Goal: Task Accomplishment & Management: Use online tool/utility

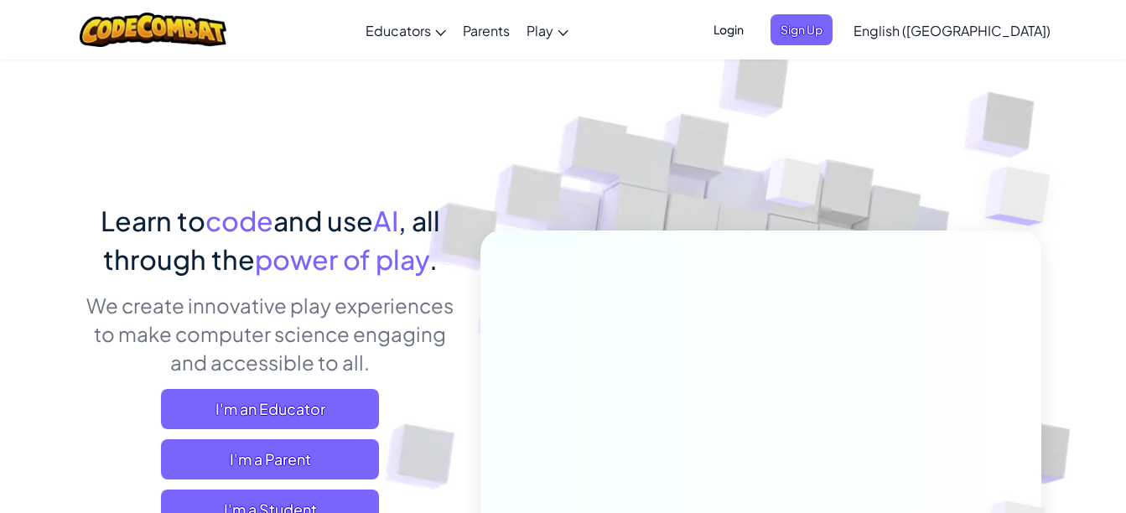
click at [412, 256] on span "power of play" at bounding box center [342, 259] width 174 height 34
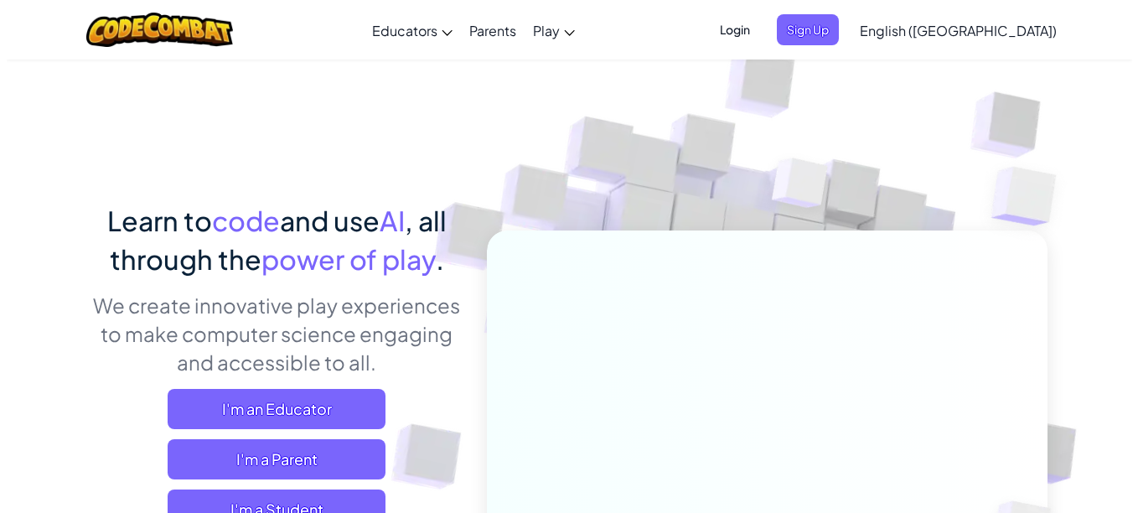
scroll to position [1, 0]
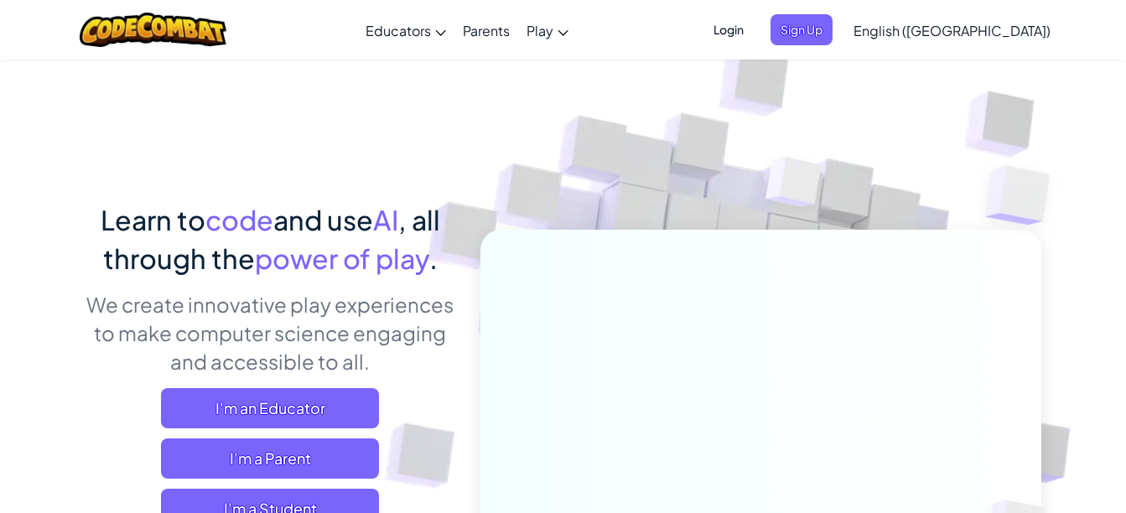
click at [754, 31] on span "Login" at bounding box center [728, 29] width 50 height 31
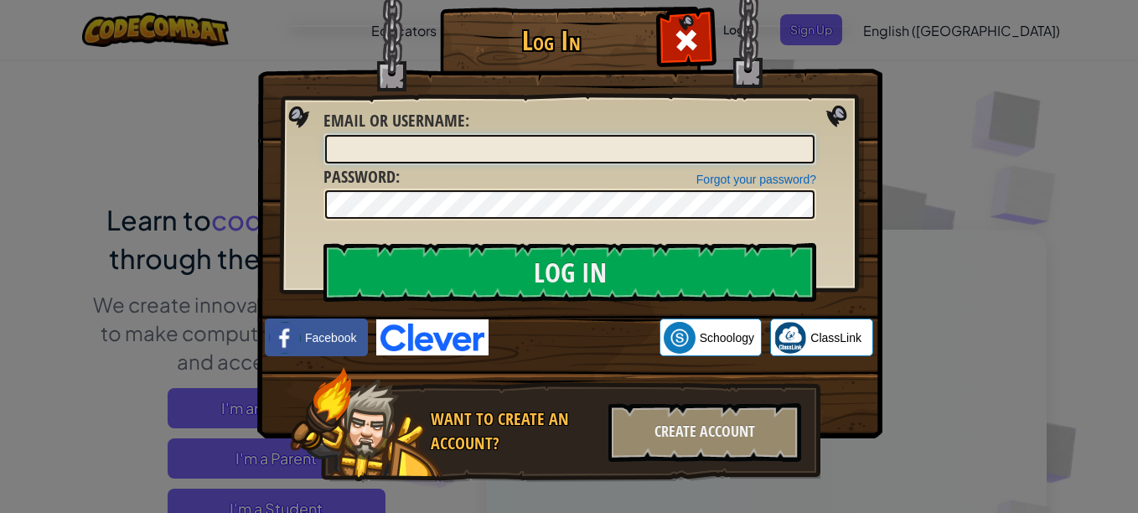
click at [589, 150] on input "Email or Username :" at bounding box center [570, 149] width 490 height 28
click at [919, 126] on div "Log In Unknown Error Email or Username : Forgot your password? Password : Log I…" at bounding box center [569, 256] width 1138 height 513
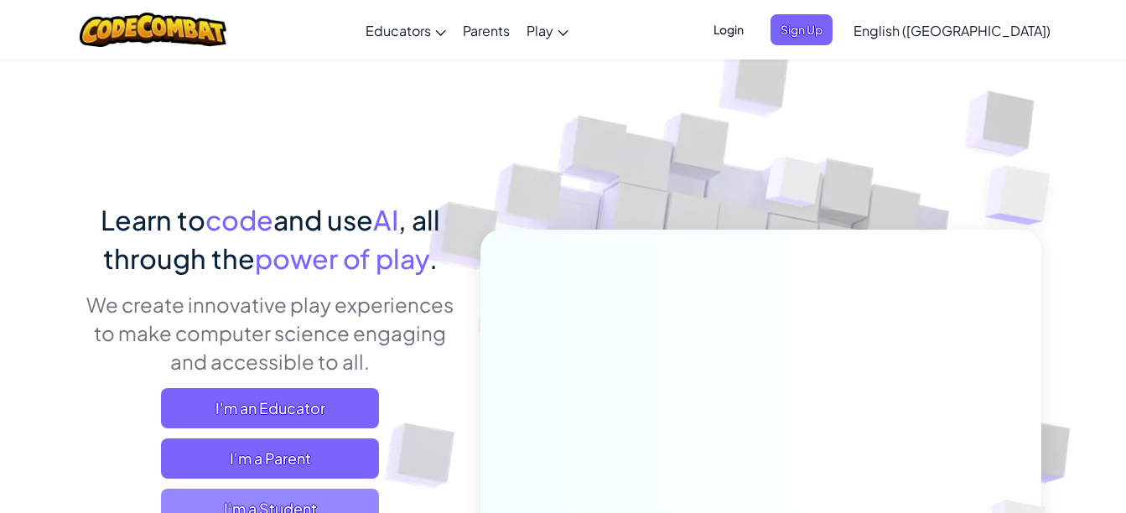
click at [328, 495] on span "I'm a Student" at bounding box center [270, 509] width 218 height 40
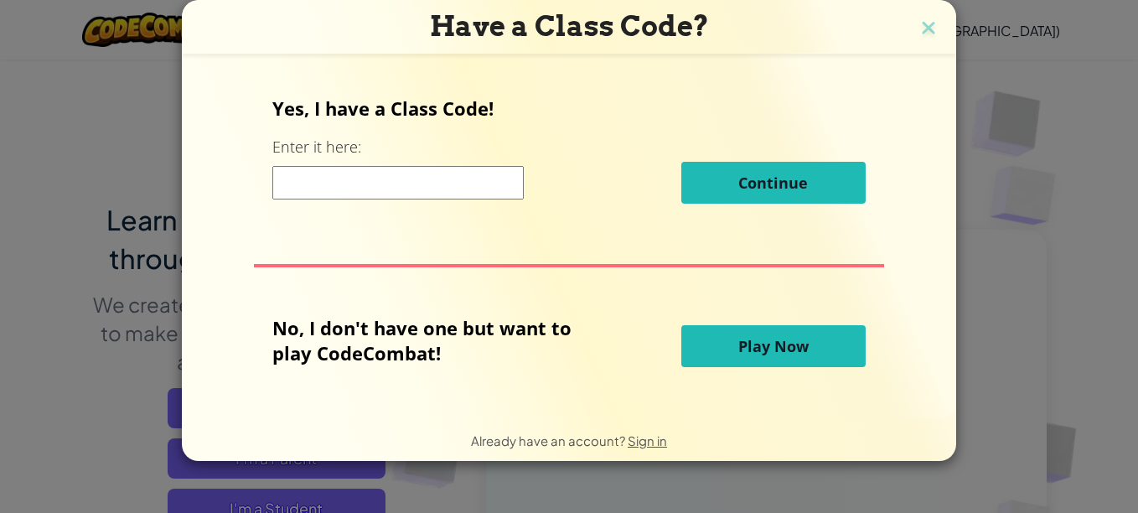
click at [483, 184] on input at bounding box center [397, 183] width 251 height 34
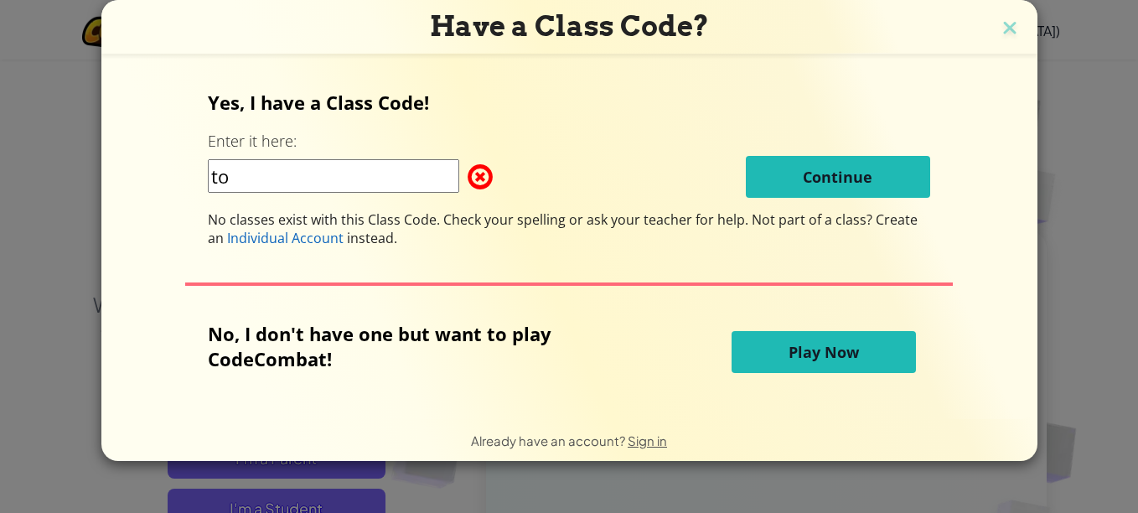
type input "t"
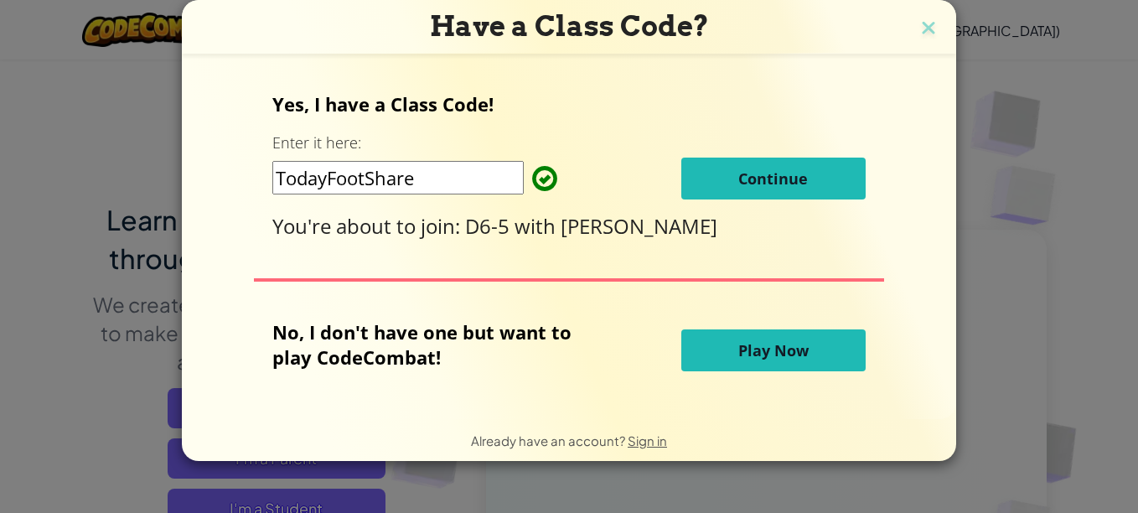
type input "TodayFootShare"
click at [805, 186] on span "Continue" at bounding box center [773, 178] width 70 height 20
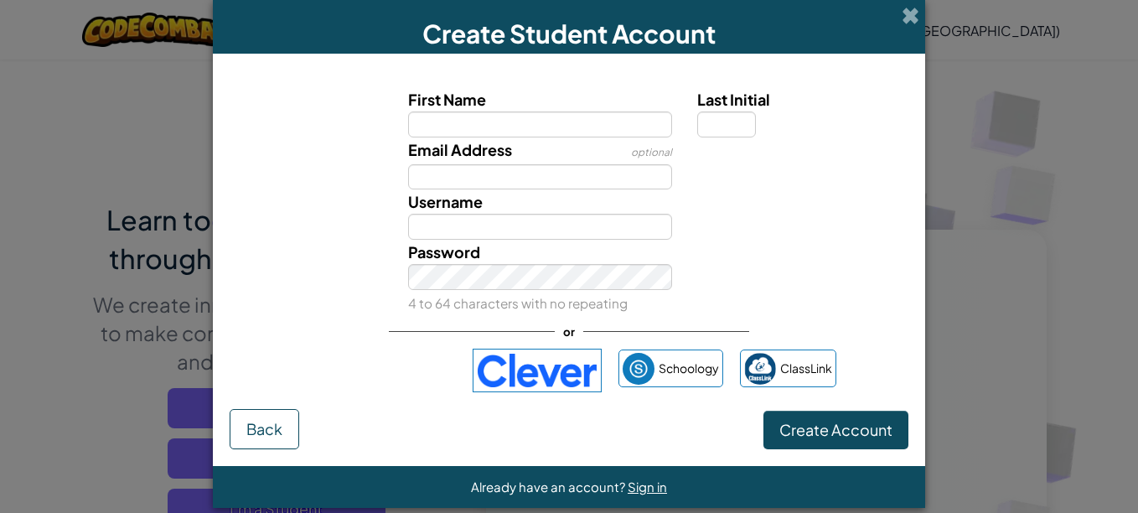
click at [491, 121] on input "First Name" at bounding box center [540, 124] width 265 height 26
type input "braydon"
type input "s"
type input "BraydonS"
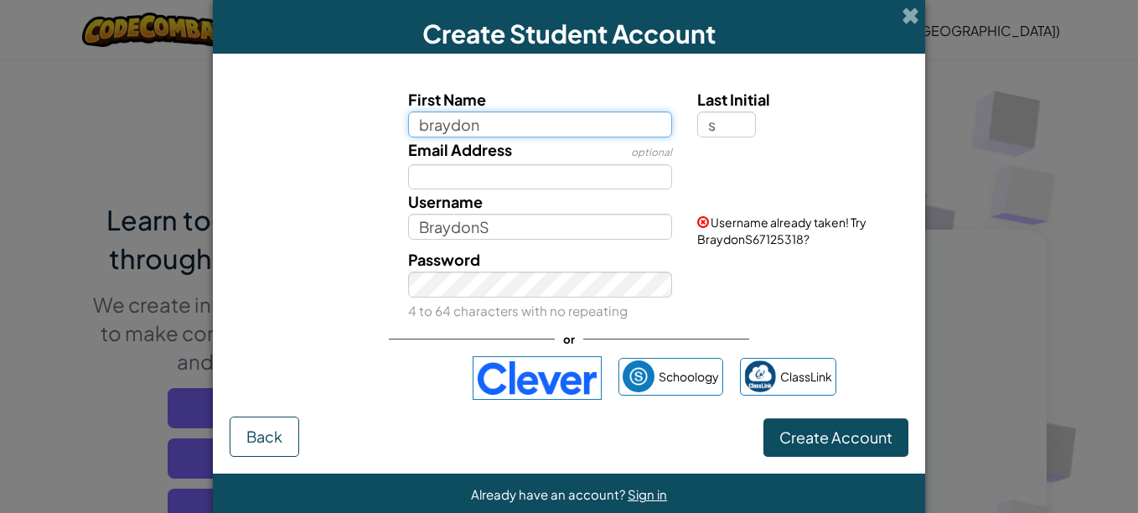
click at [429, 124] on input "braydon" at bounding box center [540, 124] width 265 height 26
click at [419, 124] on input "braydon" at bounding box center [540, 124] width 265 height 26
type input "Braydon"
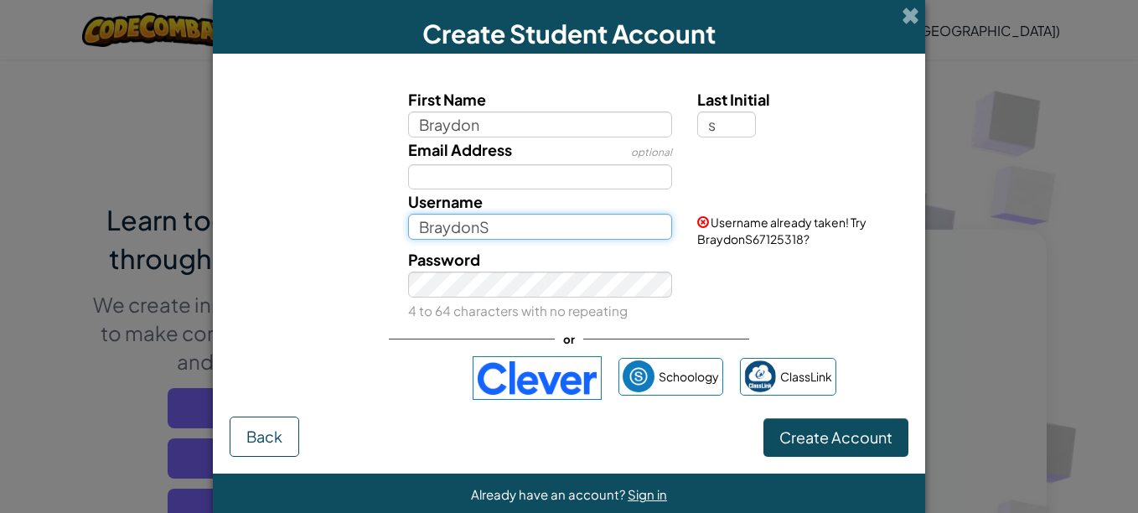
click at [523, 232] on input "BraydonS" at bounding box center [540, 227] width 265 height 26
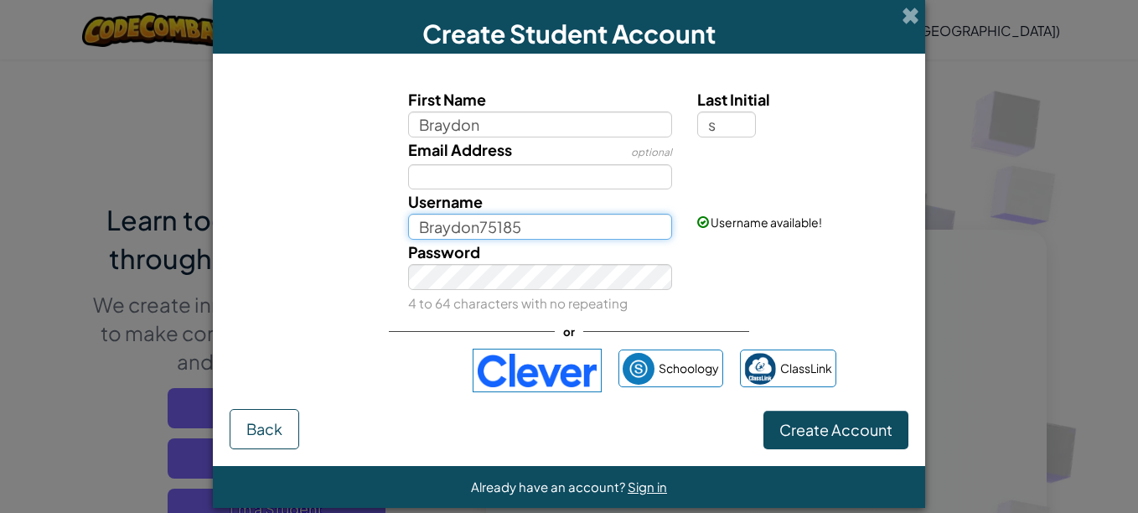
click at [558, 215] on input "Braydon75185" at bounding box center [540, 227] width 265 height 26
type input "Braydon 75185"
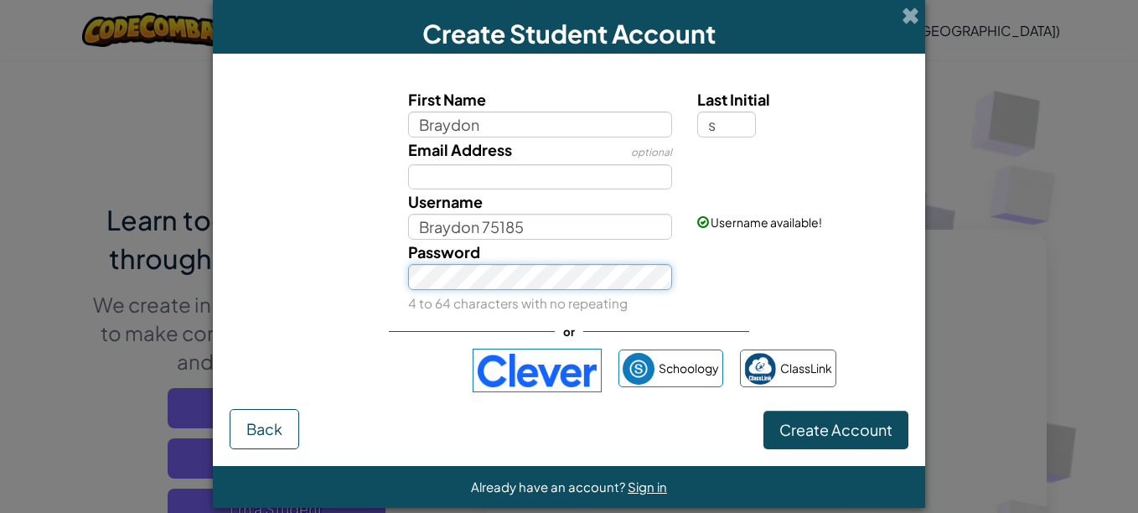
click at [764, 411] on button "Create Account" at bounding box center [836, 430] width 145 height 39
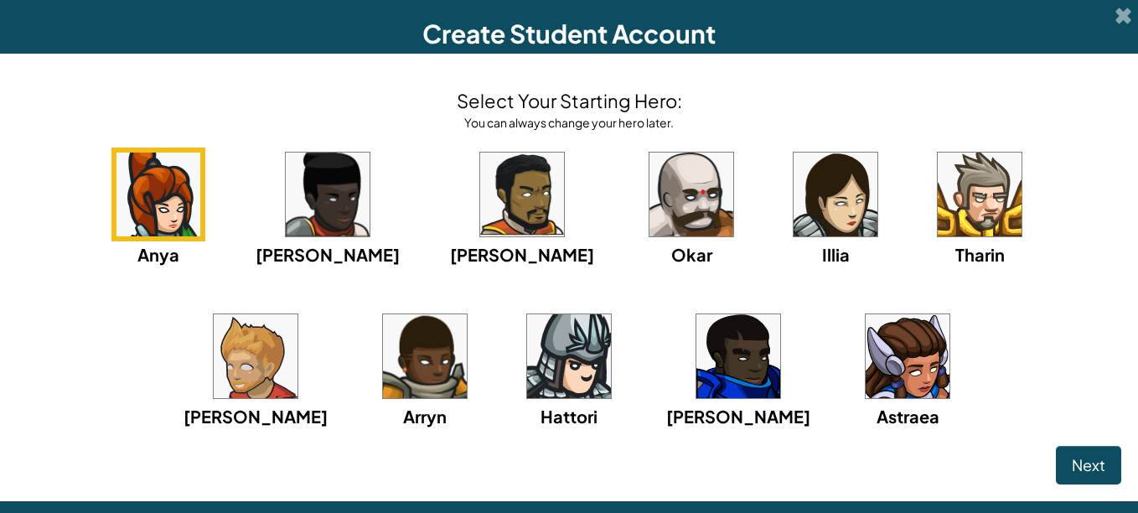
click at [880, 286] on div "Anya Ida Alejandro Okar Illia Tharin Ned Arryn Hattori Gordon Astraea" at bounding box center [569, 310] width 1105 height 324
click at [650, 209] on img at bounding box center [692, 195] width 84 height 84
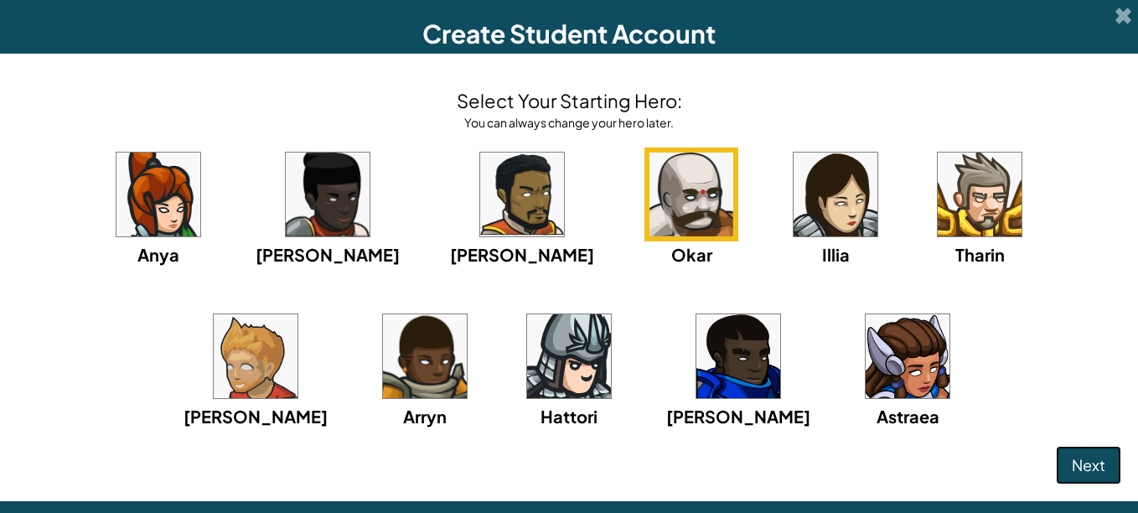
click at [1093, 453] on button "Next" at bounding box center [1088, 465] width 65 height 39
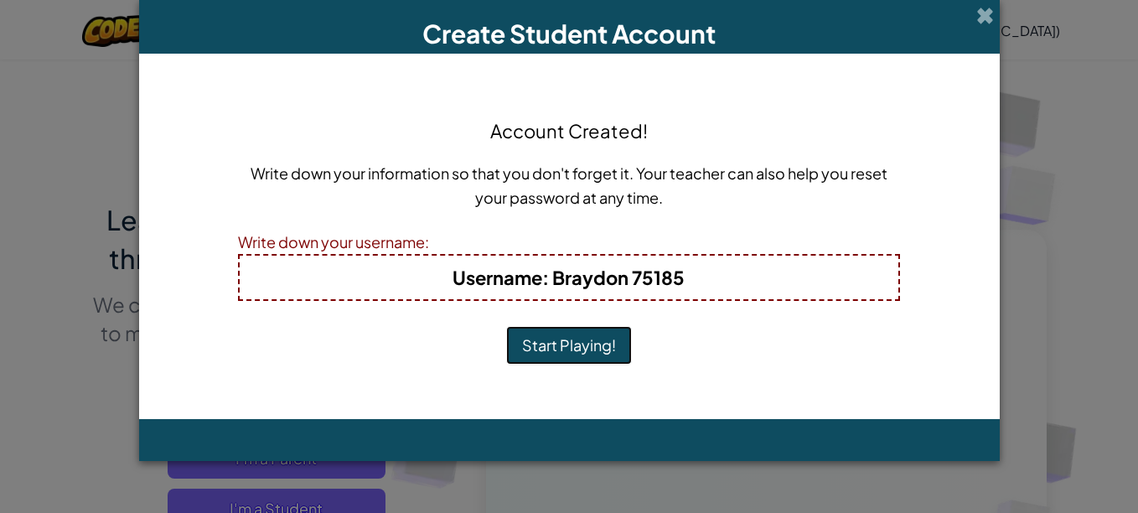
click at [597, 340] on button "Start Playing!" at bounding box center [569, 345] width 126 height 39
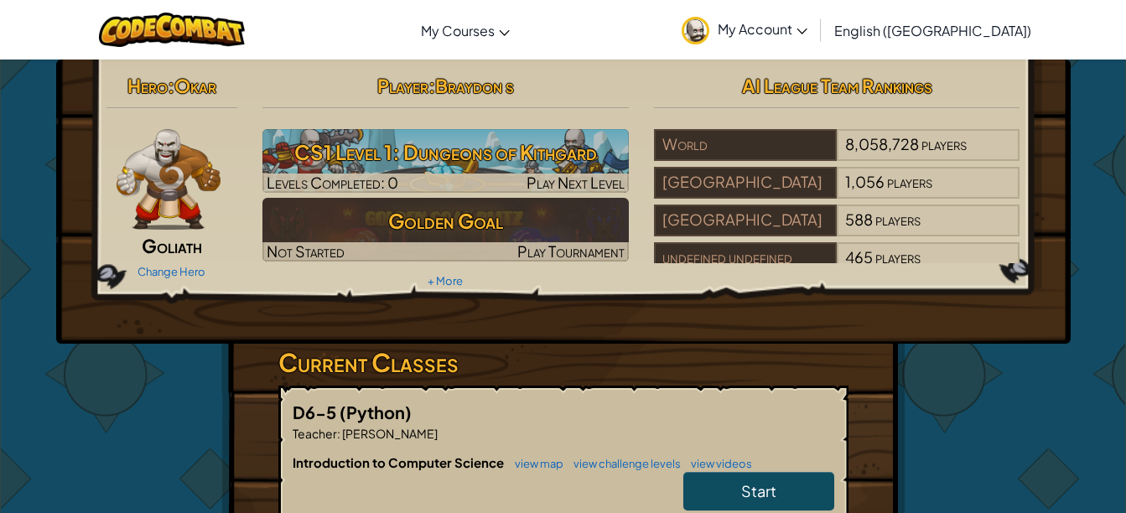
click at [597, 340] on div "Hero : [PERSON_NAME] Change Hero Player : [PERSON_NAME] s CS1 Level 1: Dungeons…" at bounding box center [563, 202] width 1014 height 284
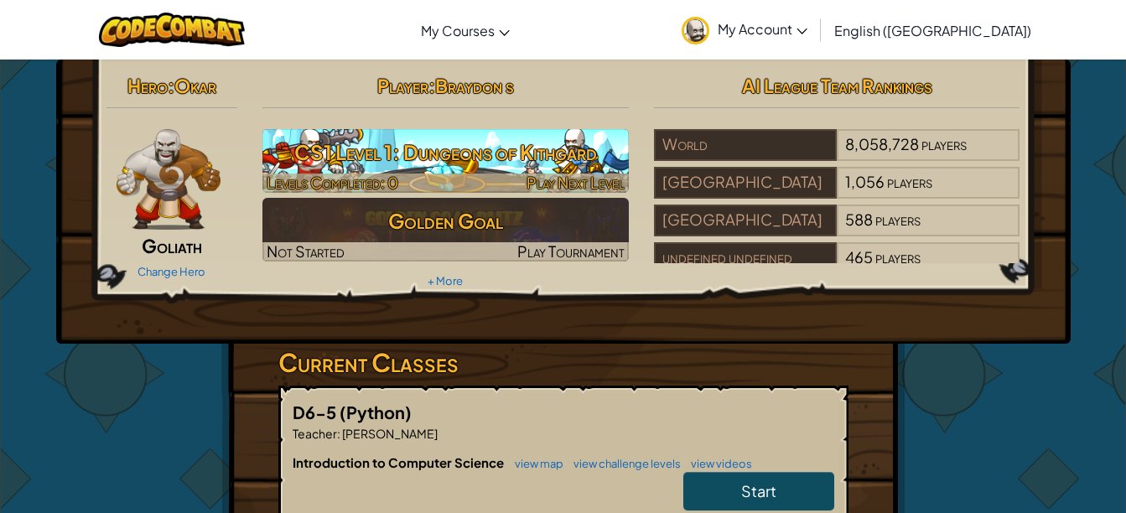
click at [566, 162] on h3 "CS1 Level 1: Dungeons of Kithgard" at bounding box center [445, 152] width 366 height 38
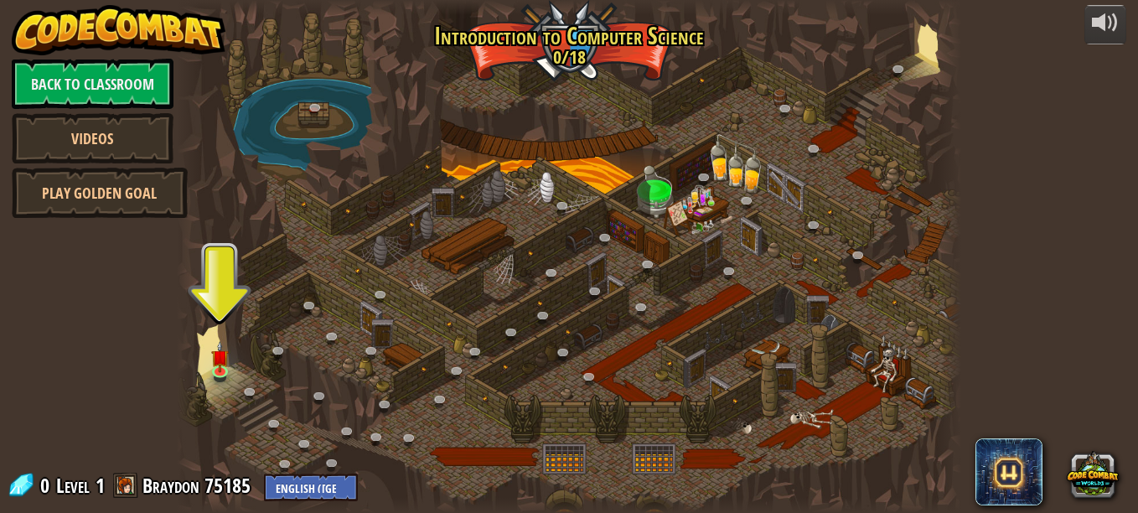
drag, startPoint x: 566, startPoint y: 162, endPoint x: 859, endPoint y: 295, distance: 322.2
click at [859, 295] on div at bounding box center [569, 256] width 785 height 513
click at [521, 409] on div at bounding box center [569, 256] width 785 height 513
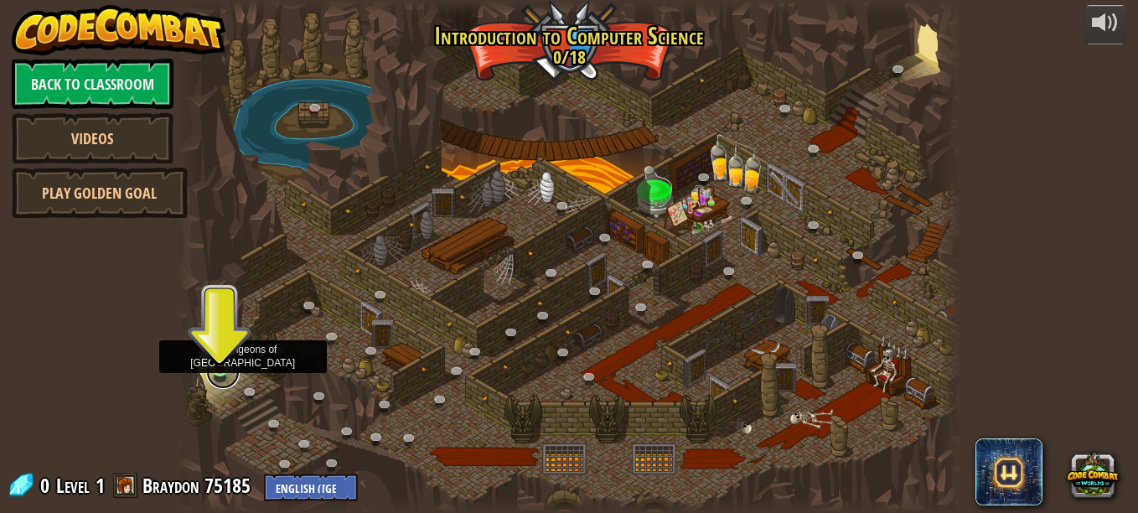
click at [232, 365] on link at bounding box center [223, 372] width 34 height 34
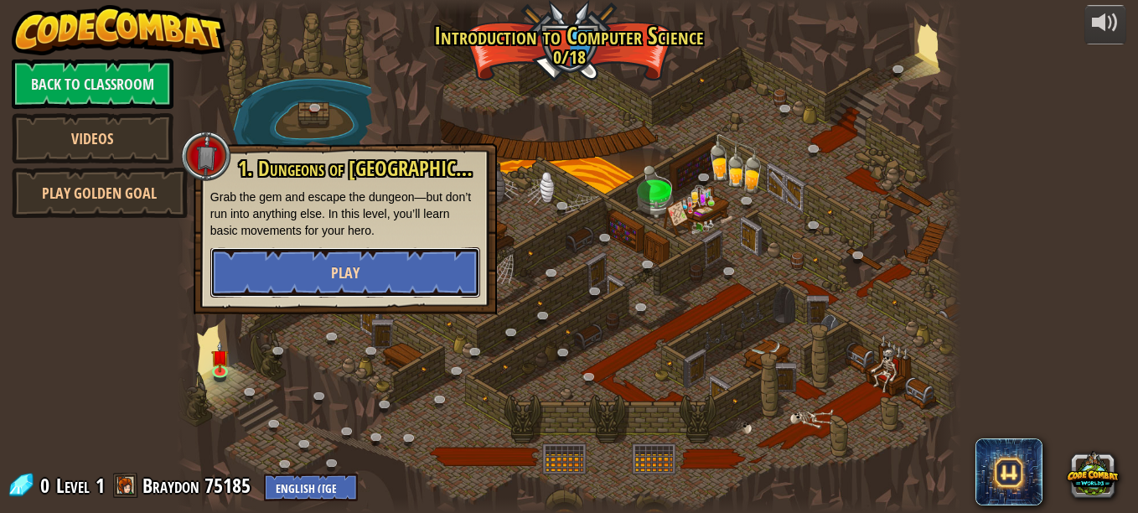
click at [343, 269] on span "Play" at bounding box center [345, 272] width 28 height 21
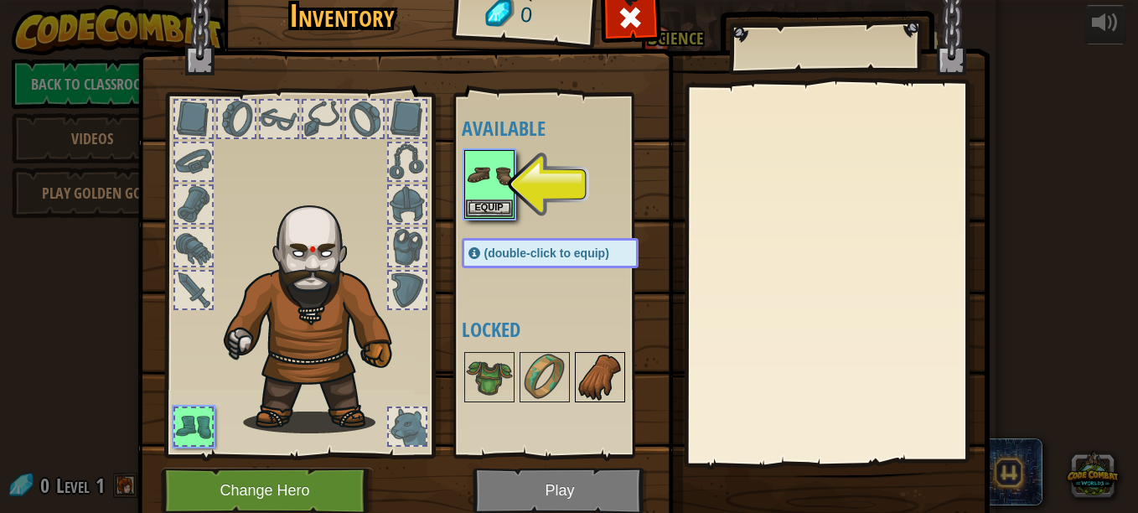
click at [599, 360] on img at bounding box center [600, 377] width 47 height 47
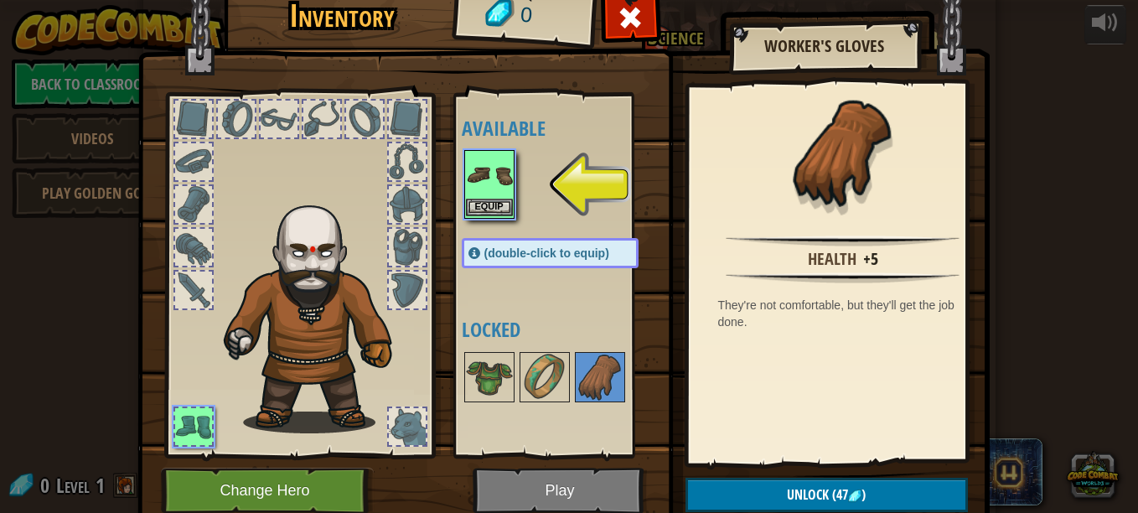
click at [481, 198] on img at bounding box center [489, 175] width 47 height 47
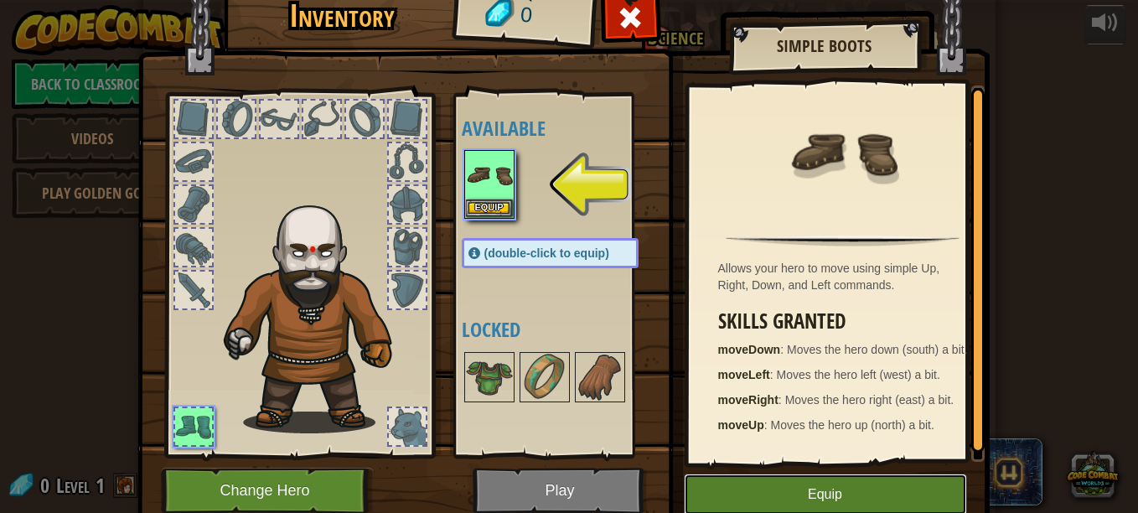
click at [801, 491] on button "Equip" at bounding box center [825, 495] width 283 height 42
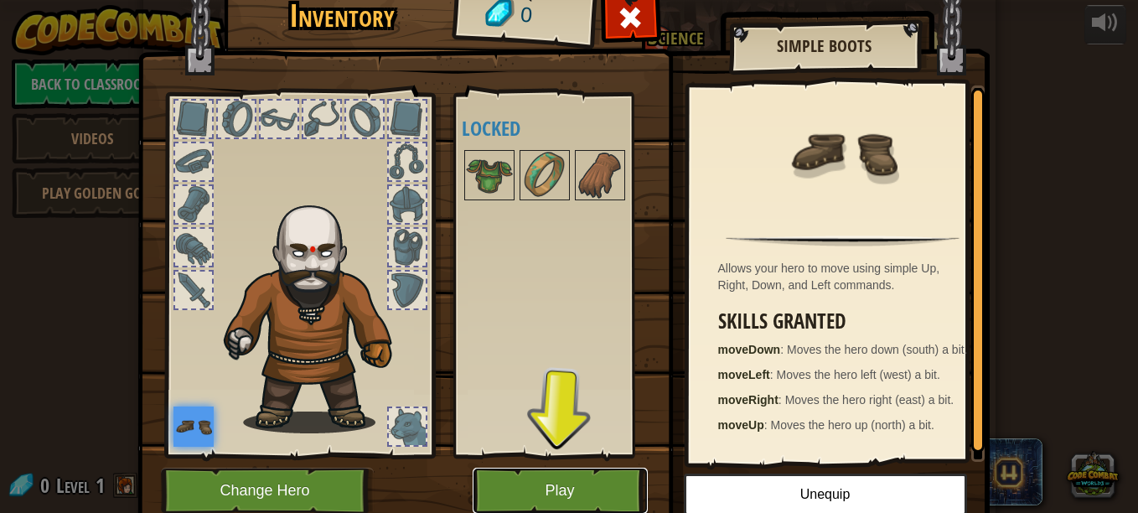
click at [585, 494] on button "Play" at bounding box center [560, 491] width 175 height 46
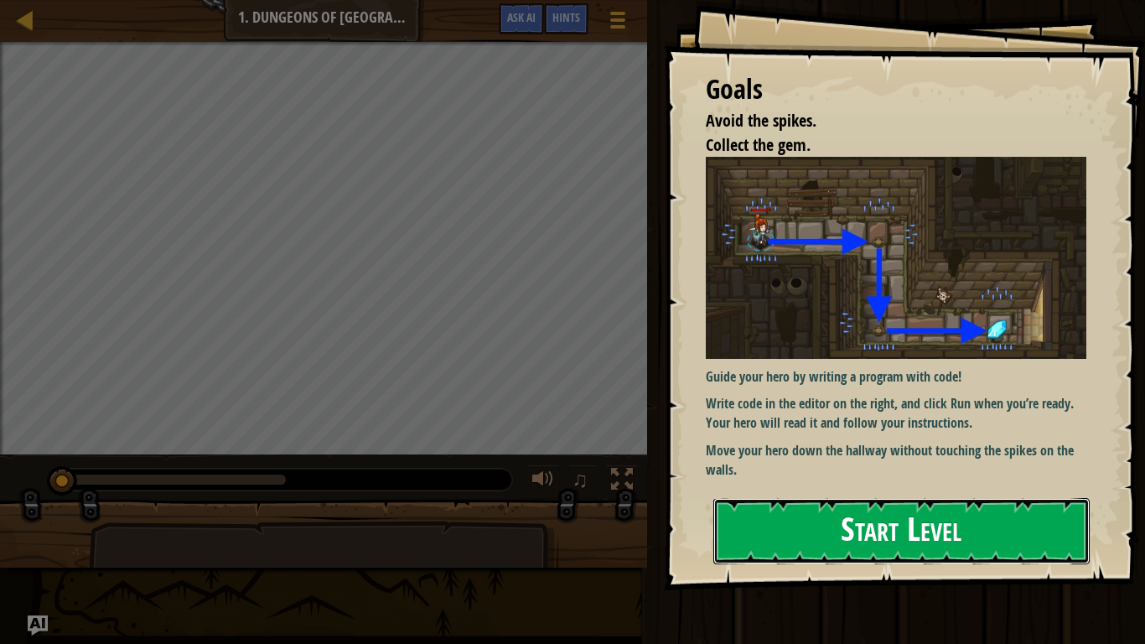
click at [878, 512] on button "Start Level" at bounding box center [901, 531] width 376 height 66
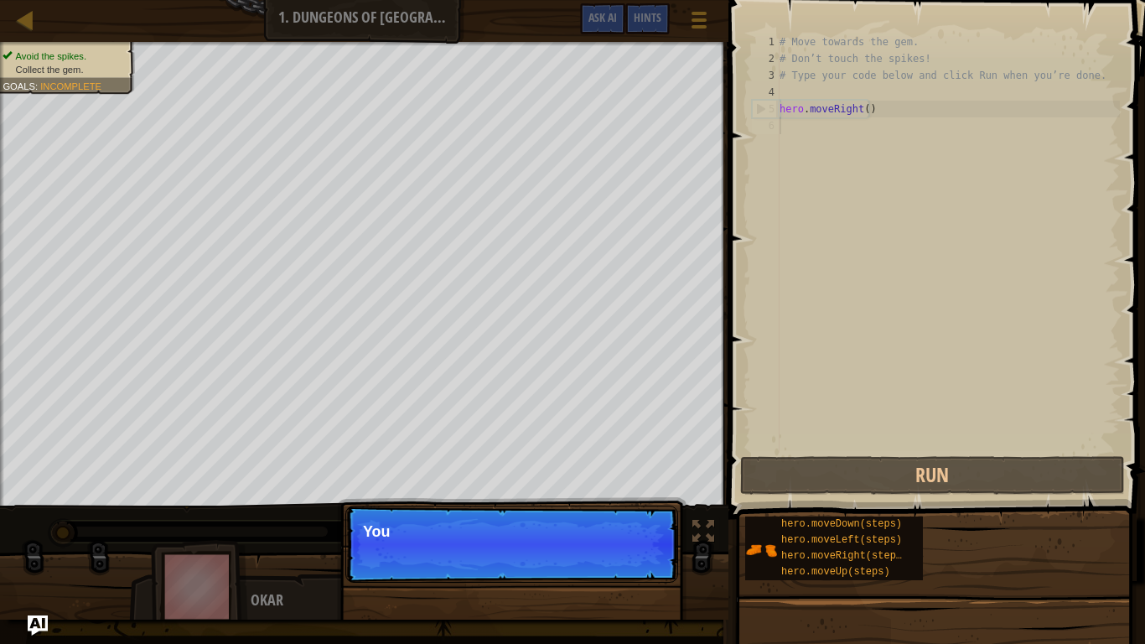
click at [806, 170] on div "# Move towards the gem. # Don’t touch the spikes! # Type your code below and cl…" at bounding box center [948, 260] width 344 height 453
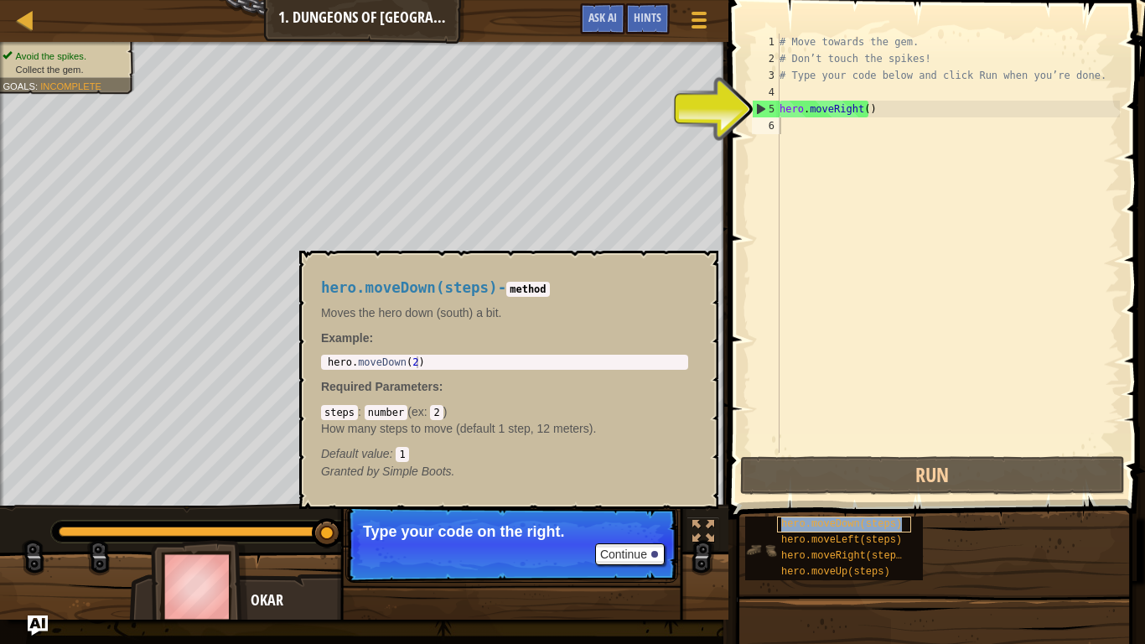
click at [863, 512] on span "hero.moveDown(steps)" at bounding box center [841, 524] width 121 height 12
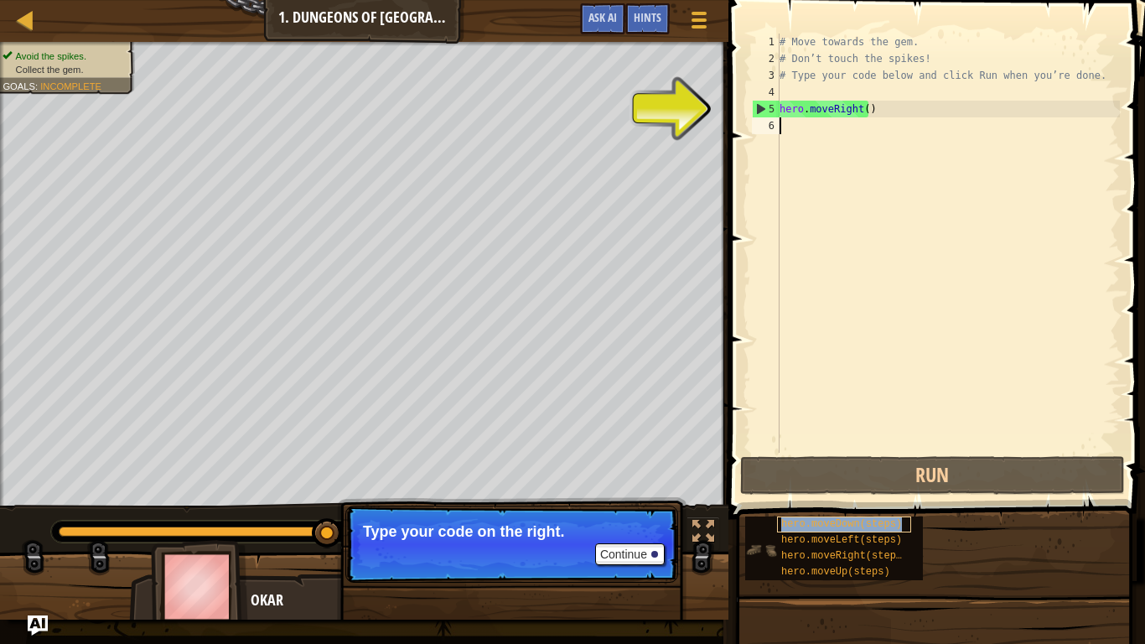
click at [863, 512] on span "hero.moveDown(steps)" at bounding box center [841, 524] width 121 height 12
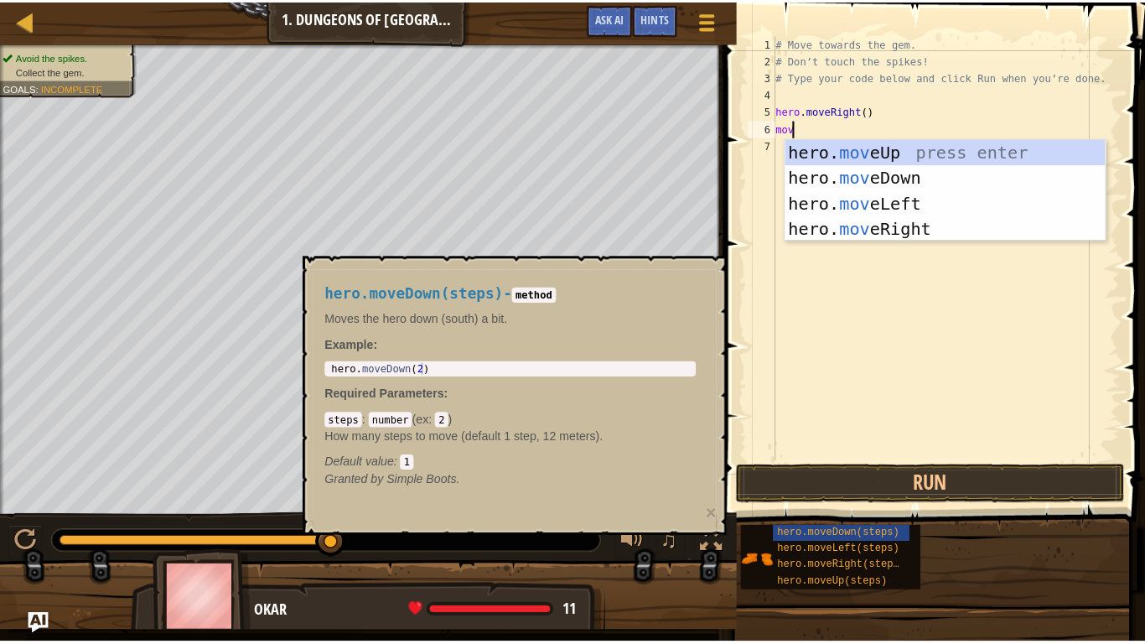
scroll to position [8, 1]
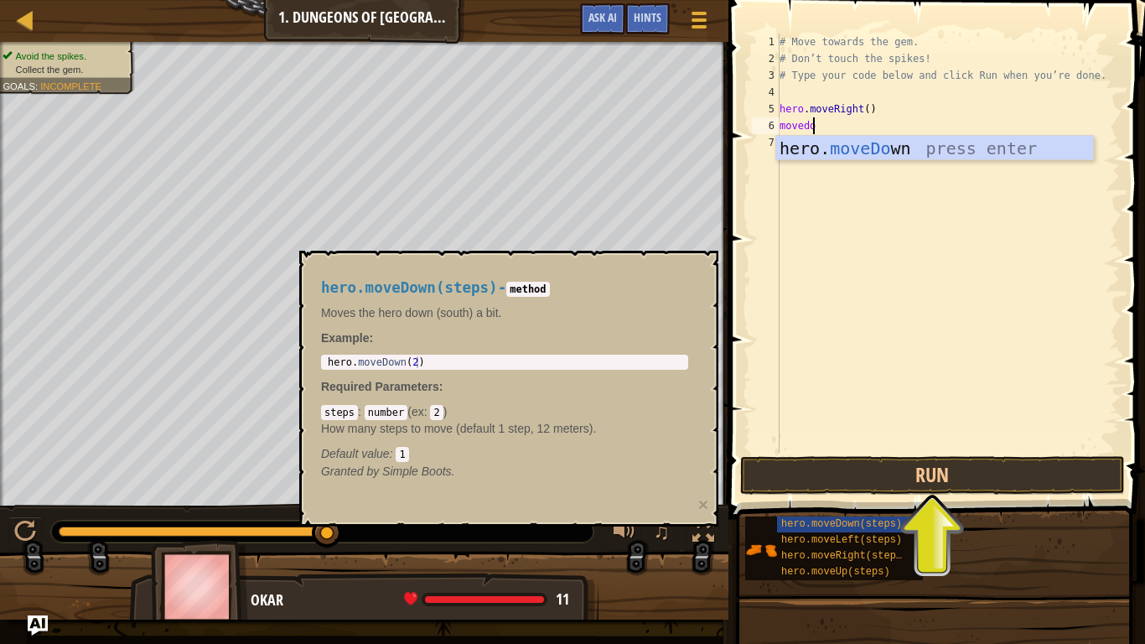
type textarea "movedown"
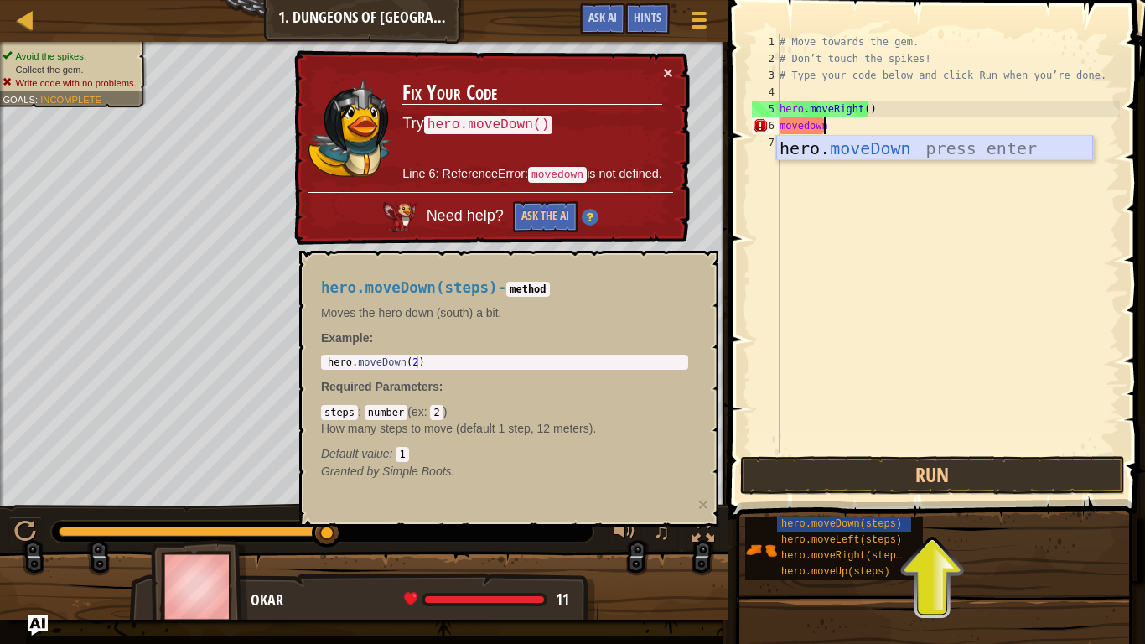
click at [1049, 156] on div "hero. moveDown press enter" at bounding box center [934, 173] width 317 height 75
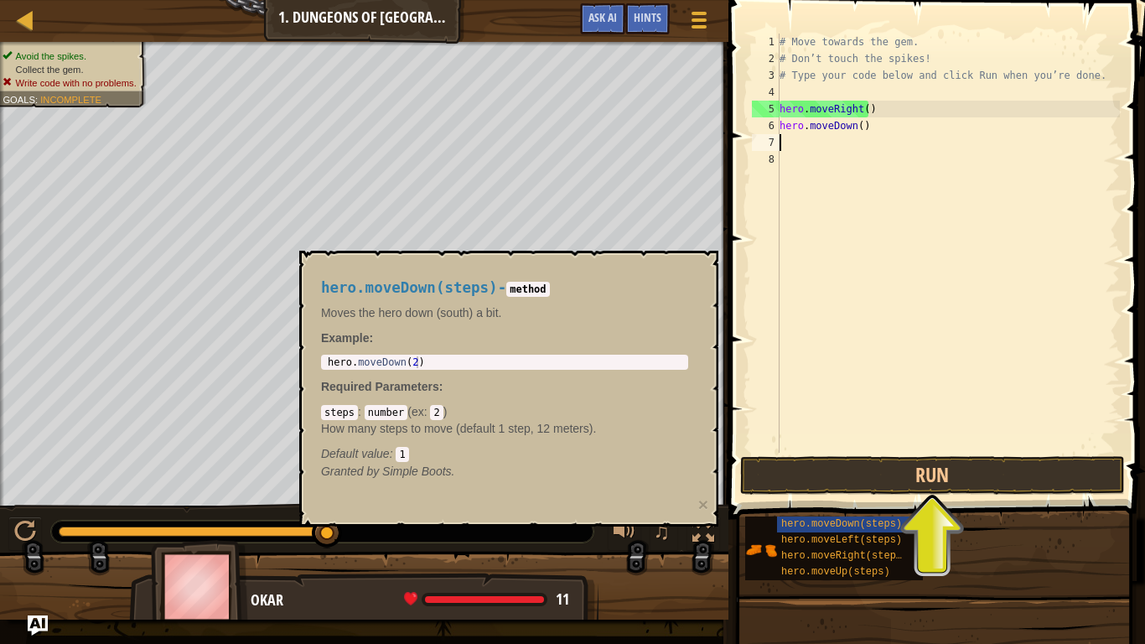
scroll to position [8, 0]
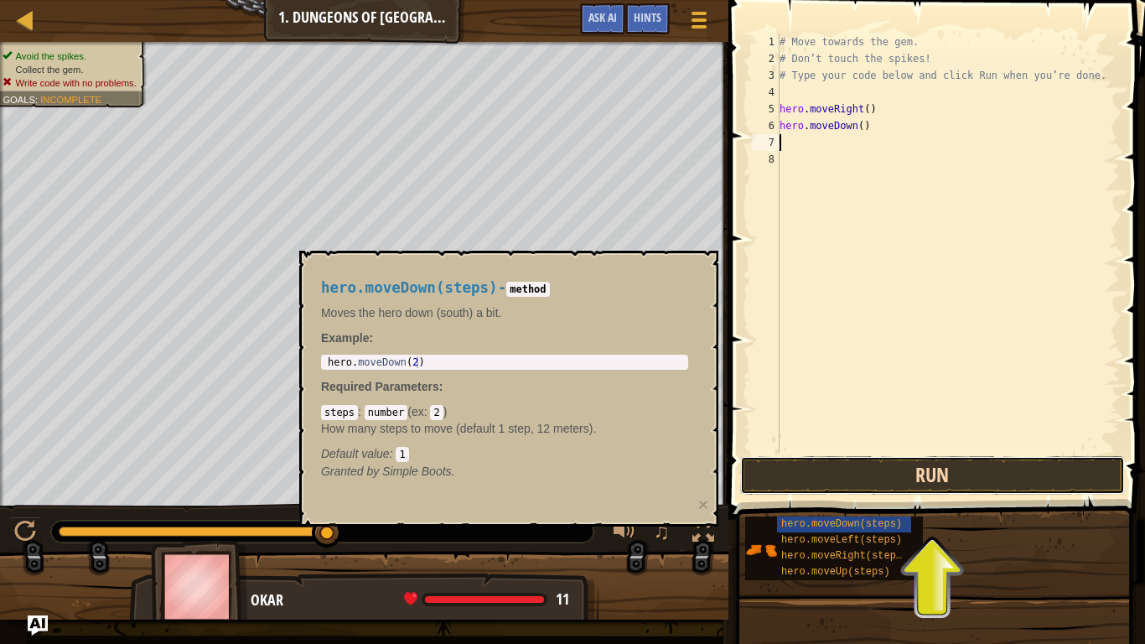
click at [899, 484] on button "Run" at bounding box center [932, 475] width 385 height 39
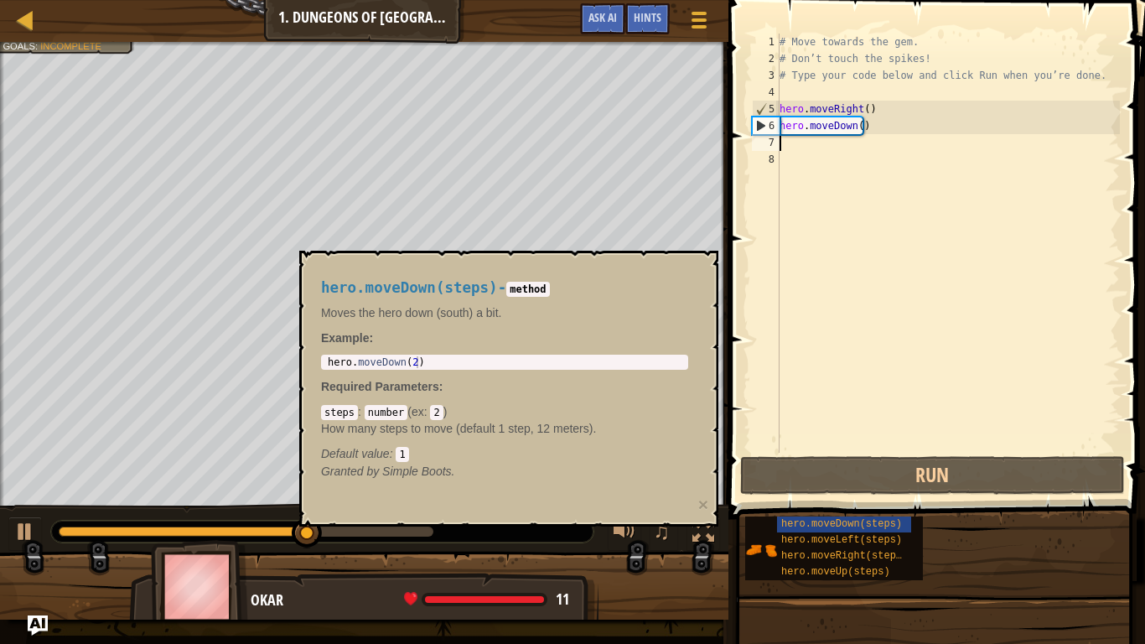
click at [484, 370] on div "hero.moveDown(steps) - method Moves the hero down (south) a bit. Example : 1 he…" at bounding box center [504, 379] width 391 height 231
click at [485, 355] on div "1 hero . moveDown ( 2 ) ההההההההההההההההההההההההההההההההההההההההההההההההההההההה…" at bounding box center [504, 362] width 367 height 15
type textarea "hero.moveDown(2)"
click at [484, 361] on div "hero . moveDown ( 2 )" at bounding box center [504, 373] width 360 height 35
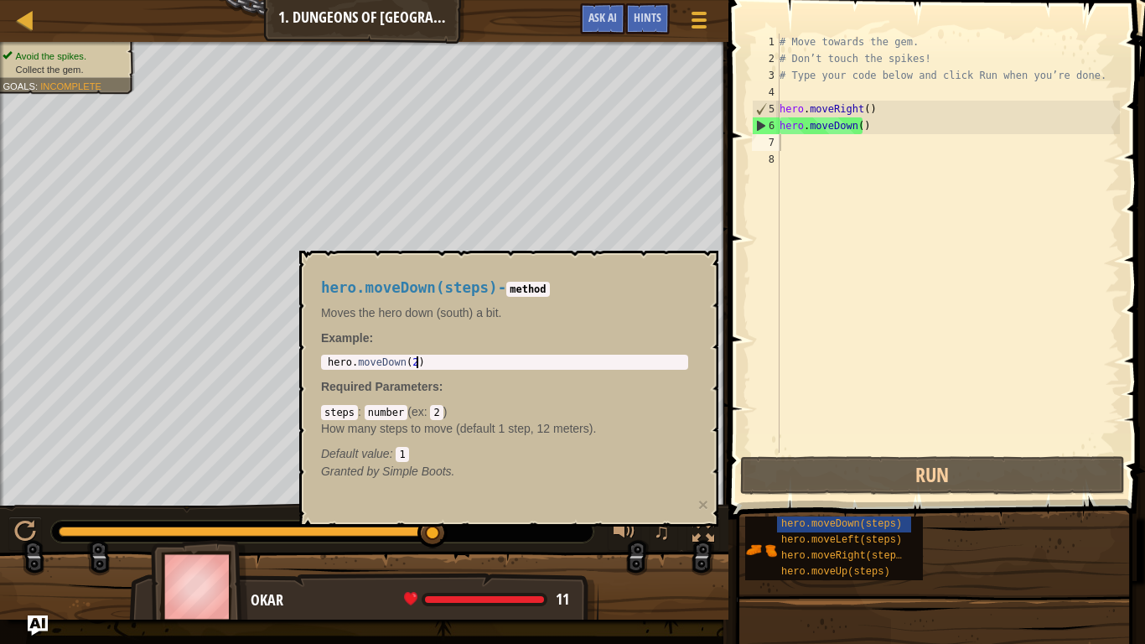
click at [758, 126] on div "6" at bounding box center [766, 125] width 27 height 17
type textarea "l"
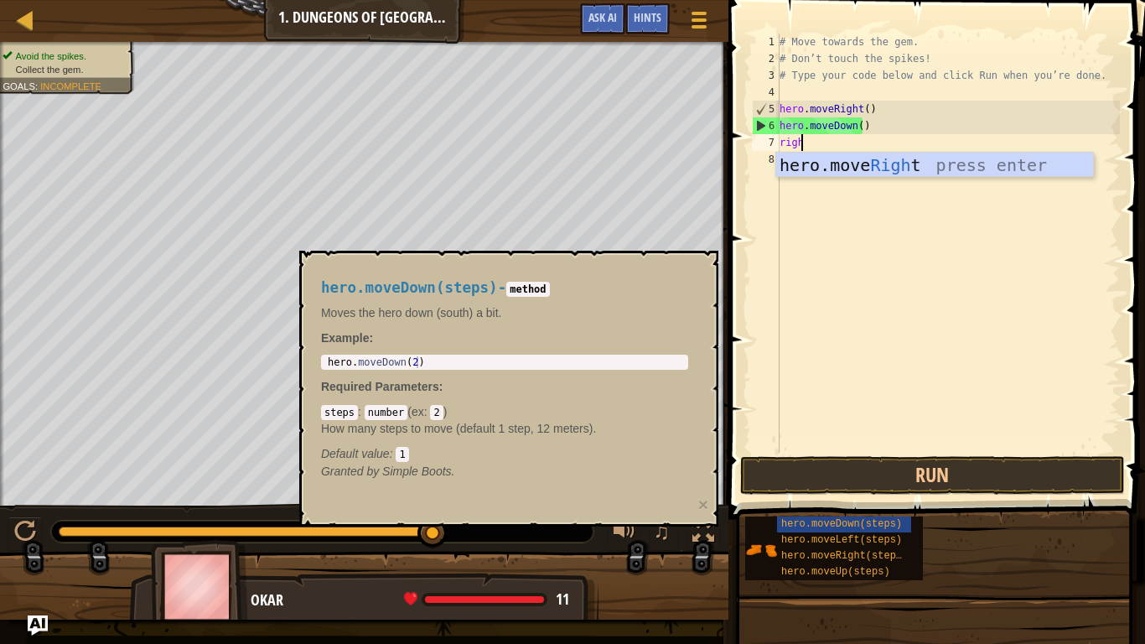
scroll to position [8, 1]
type textarea "right"
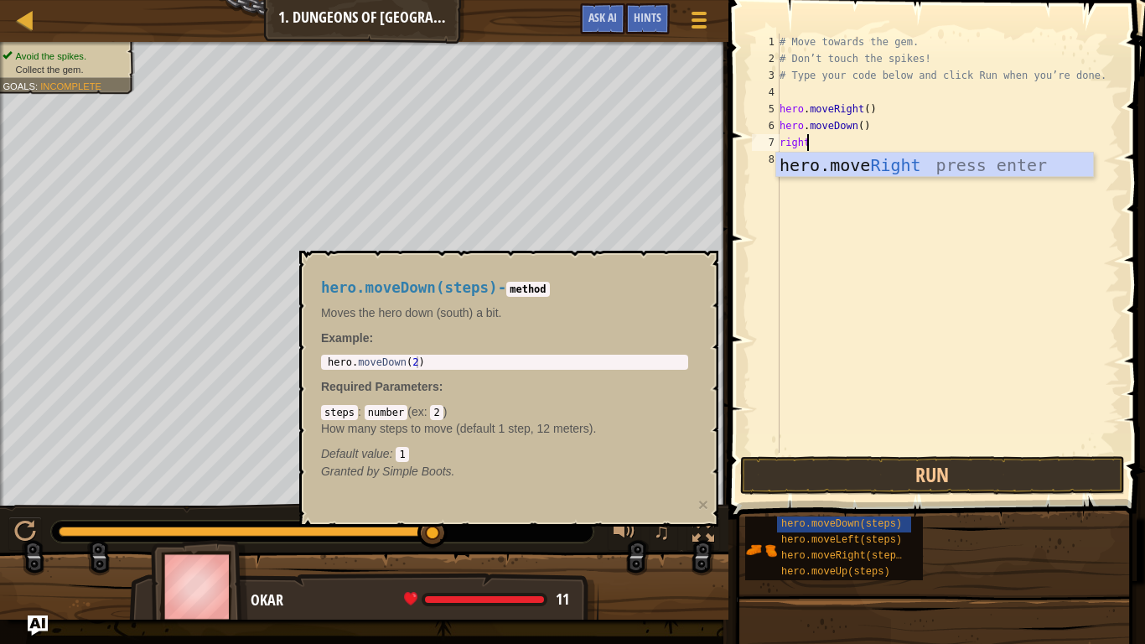
click at [914, 179] on div "# Move towards the gem. # Don’t touch the spikes! # Type your code below and cl…" at bounding box center [948, 260] width 344 height 453
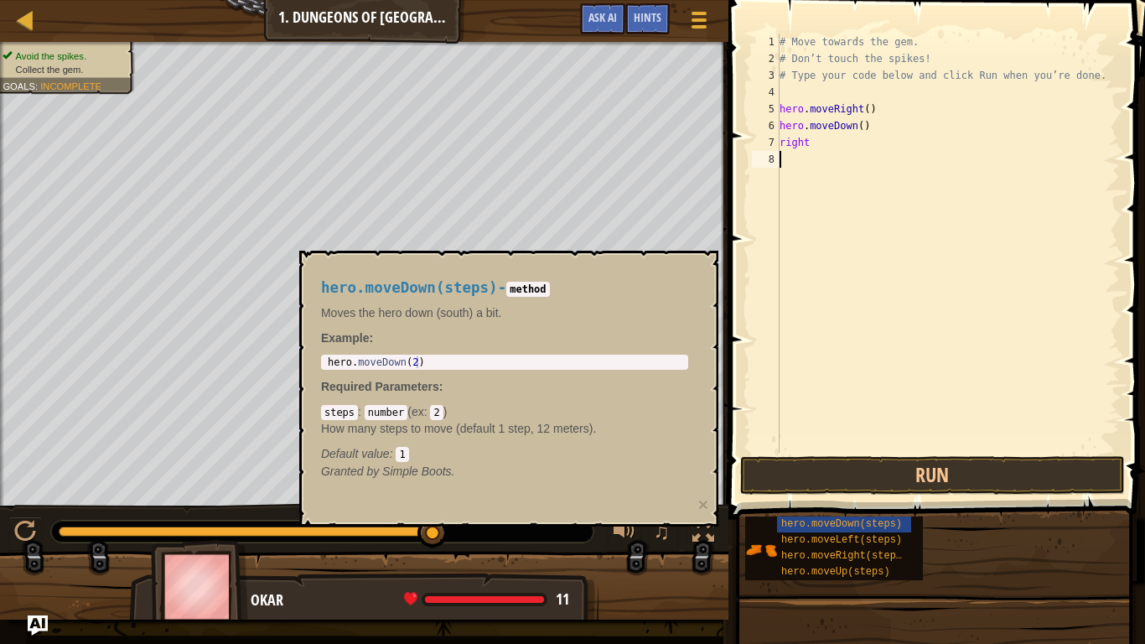
scroll to position [8, 0]
click at [959, 479] on button "Run" at bounding box center [932, 475] width 385 height 39
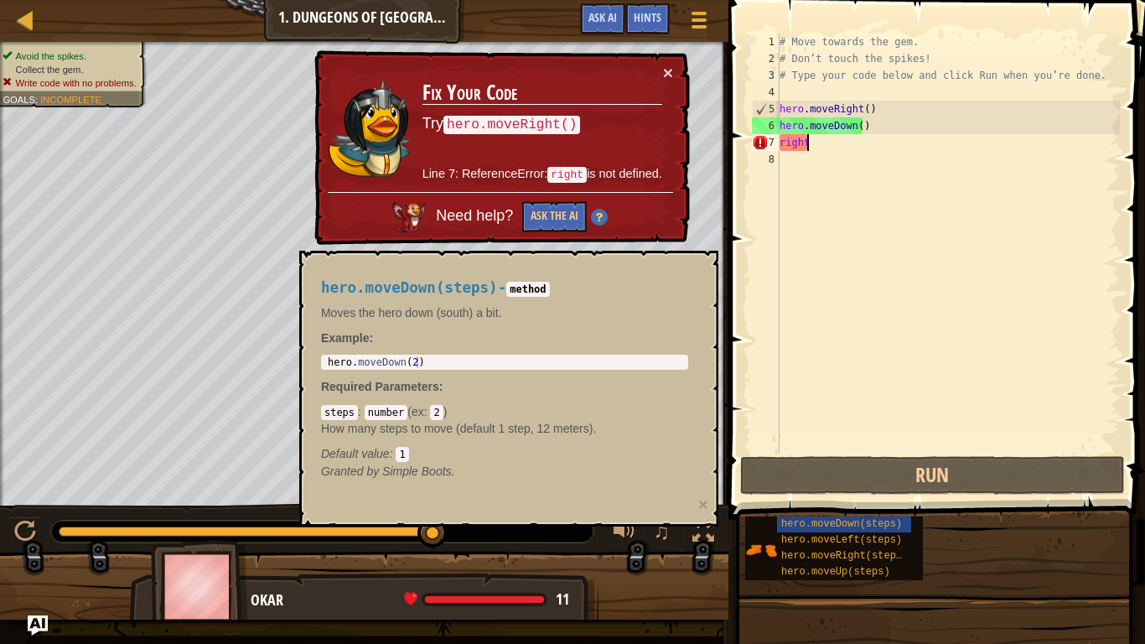
click at [856, 140] on div "# Move towards the gem. # Don’t touch the spikes! # Type your code below and cl…" at bounding box center [948, 260] width 344 height 453
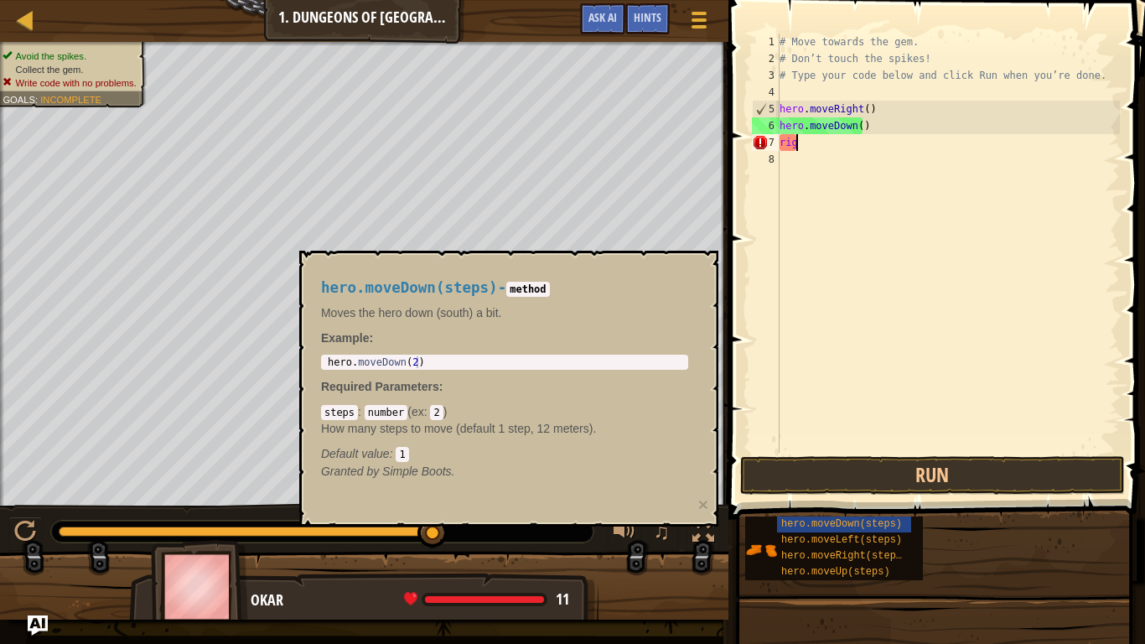
type textarea "r"
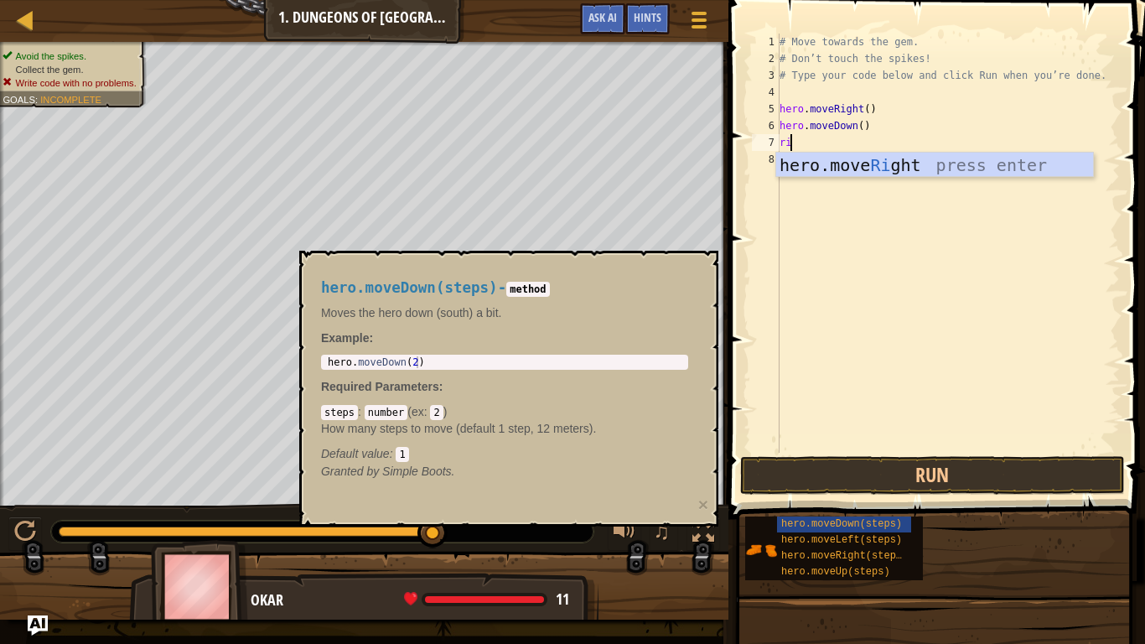
scroll to position [8, 1]
type textarea "right"
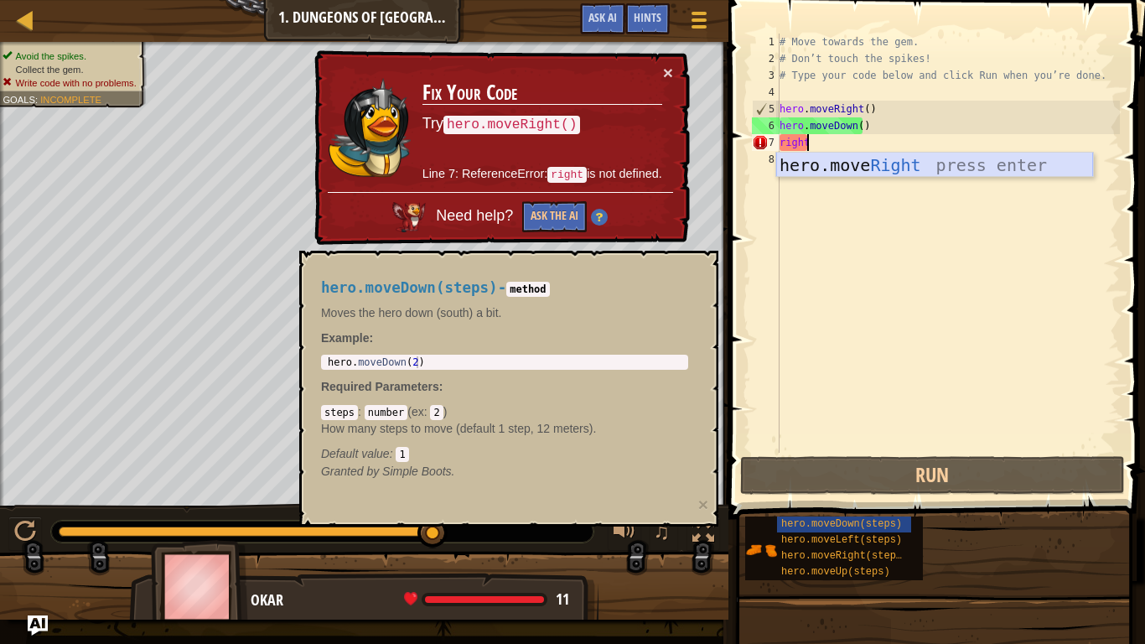
click at [881, 169] on div "hero.move Right press enter" at bounding box center [934, 190] width 317 height 75
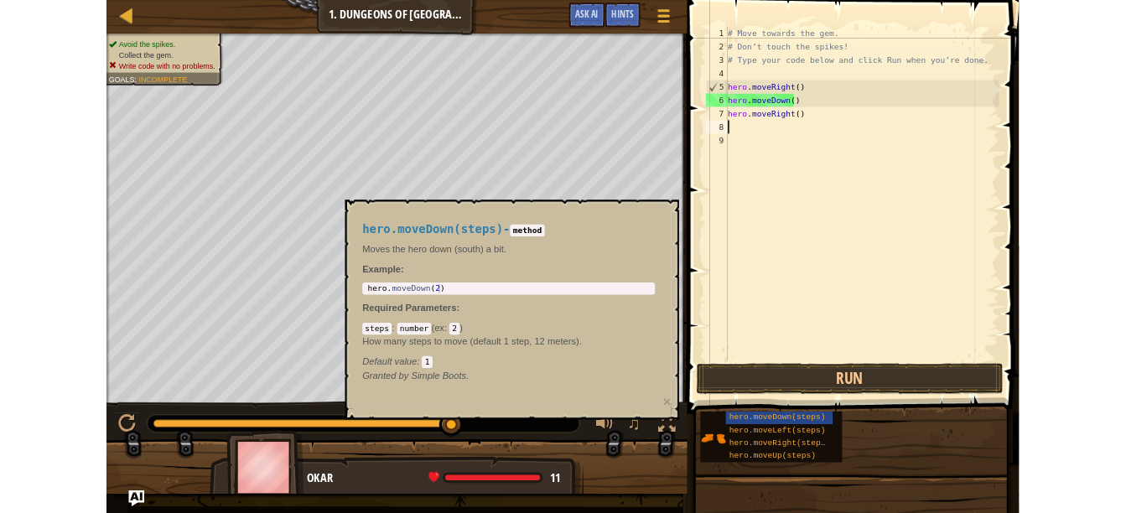
scroll to position [8, 0]
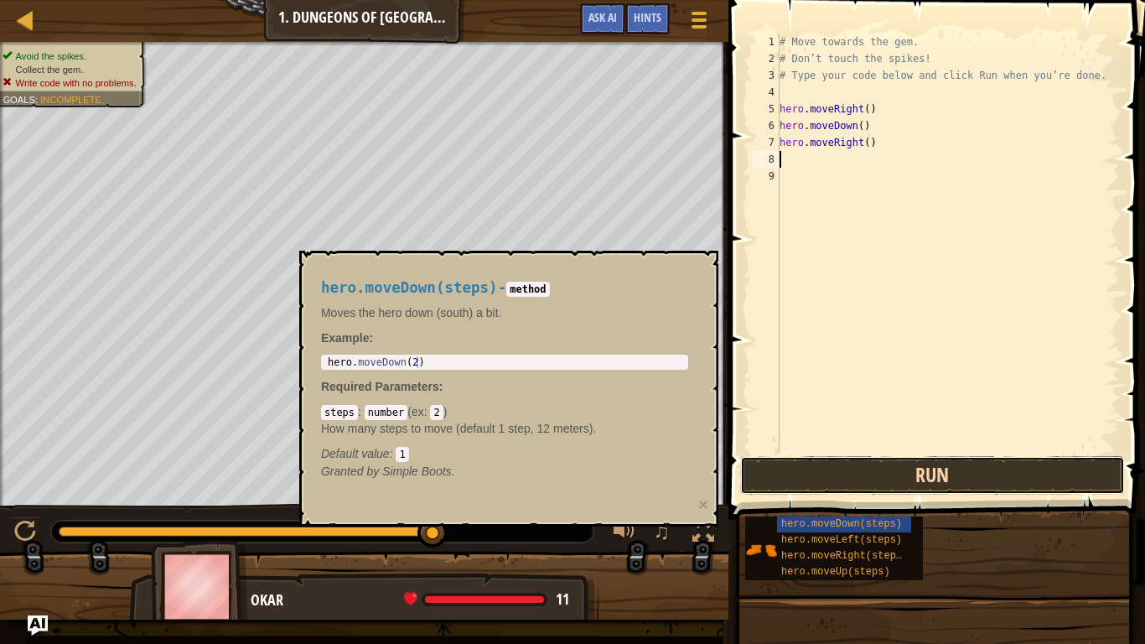
click at [947, 476] on button "Run" at bounding box center [932, 475] width 385 height 39
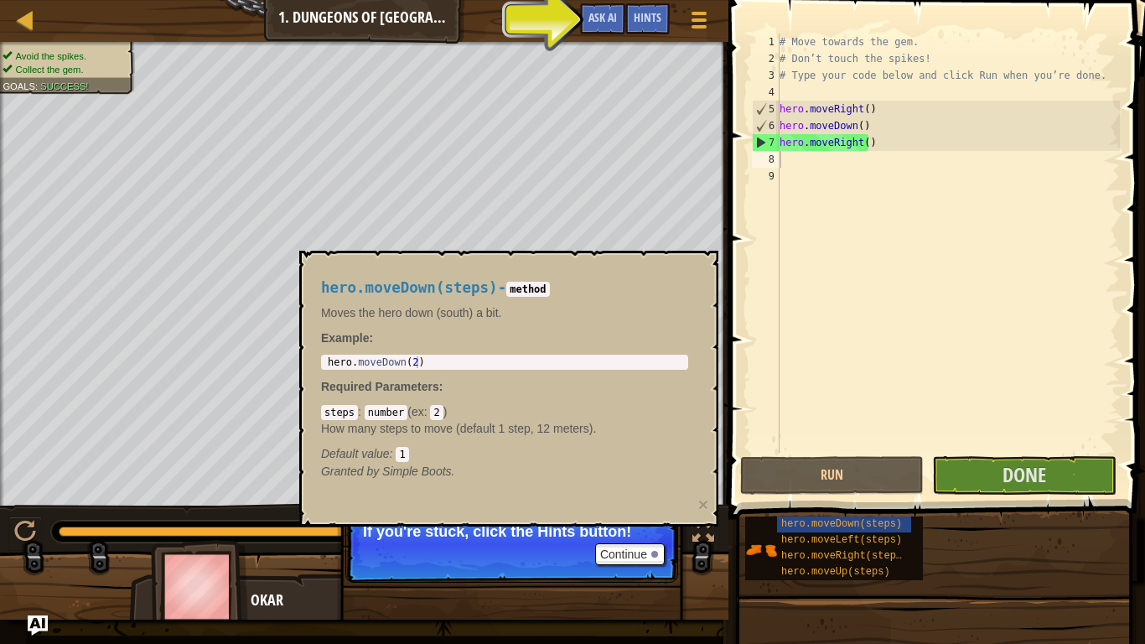
click at [694, 501] on div "hero.moveDown(steps) - method Moves the hero down (south) a bit. Example : hero…" at bounding box center [508, 389] width 419 height 276
click at [702, 505] on button "×" at bounding box center [703, 504] width 10 height 18
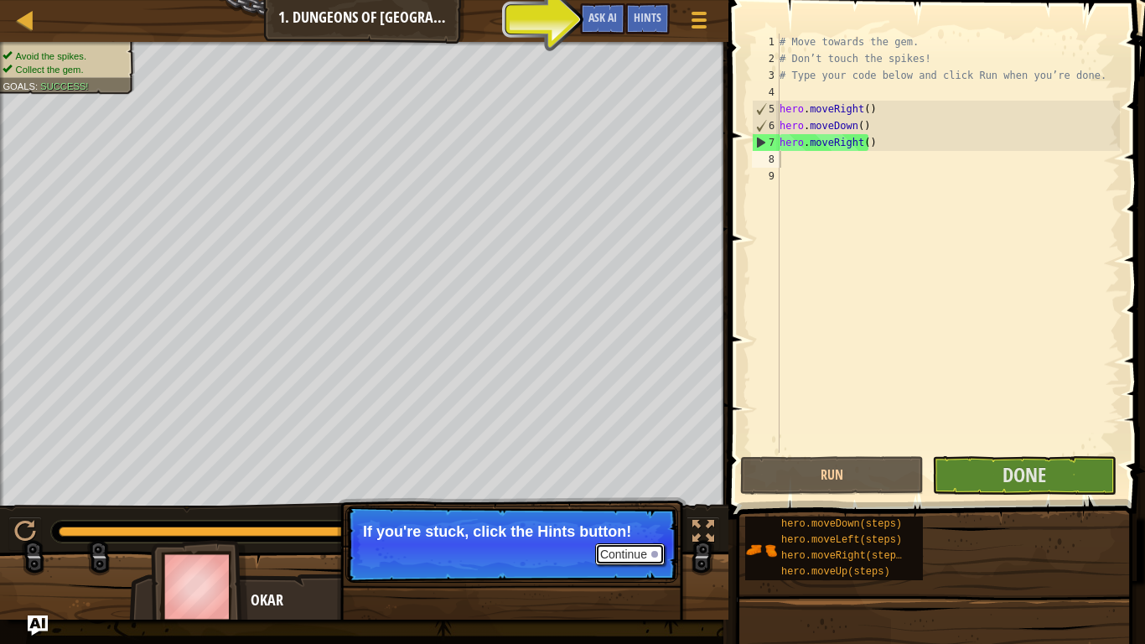
click at [641, 512] on button "Continue" at bounding box center [630, 554] width 70 height 22
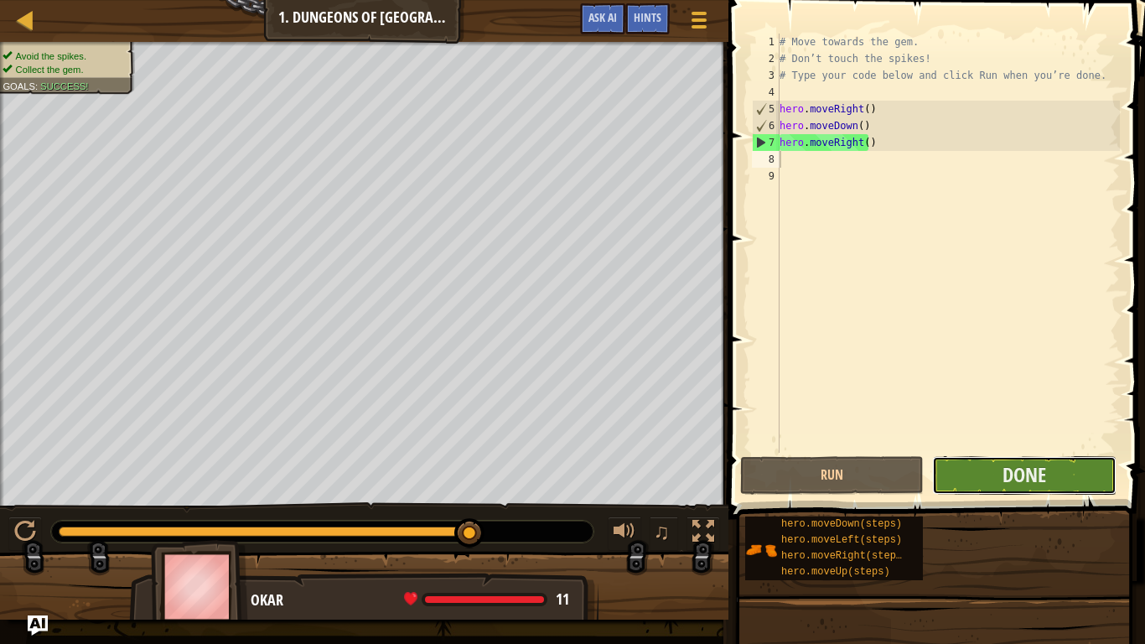
click at [1080, 477] on button "Done" at bounding box center [1024, 475] width 184 height 39
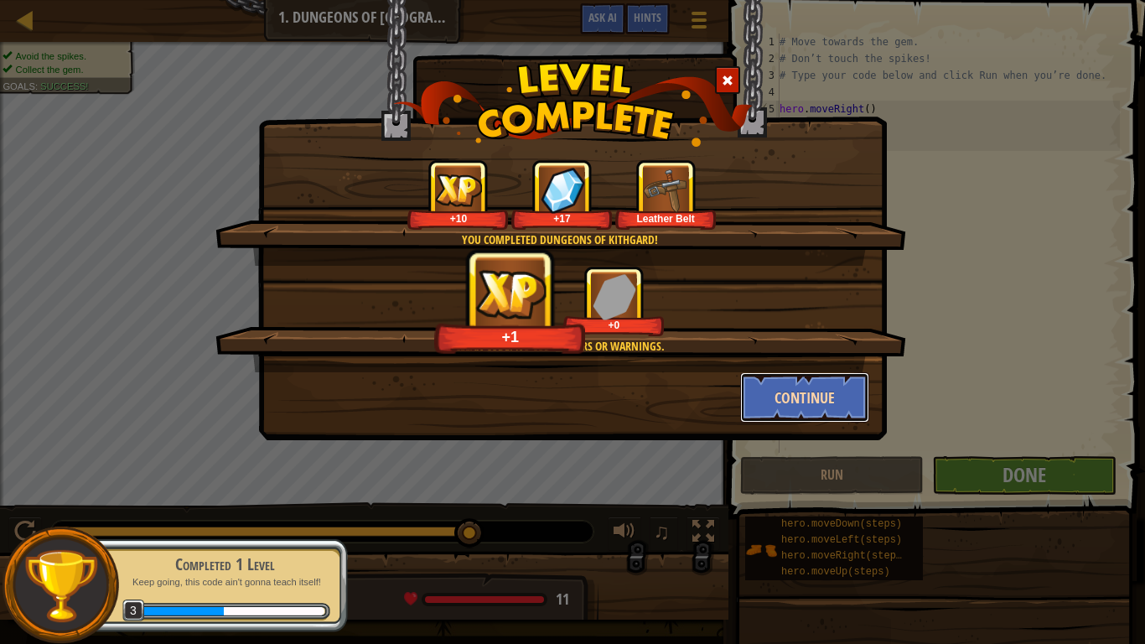
click at [821, 409] on button "Continue" at bounding box center [805, 397] width 130 height 50
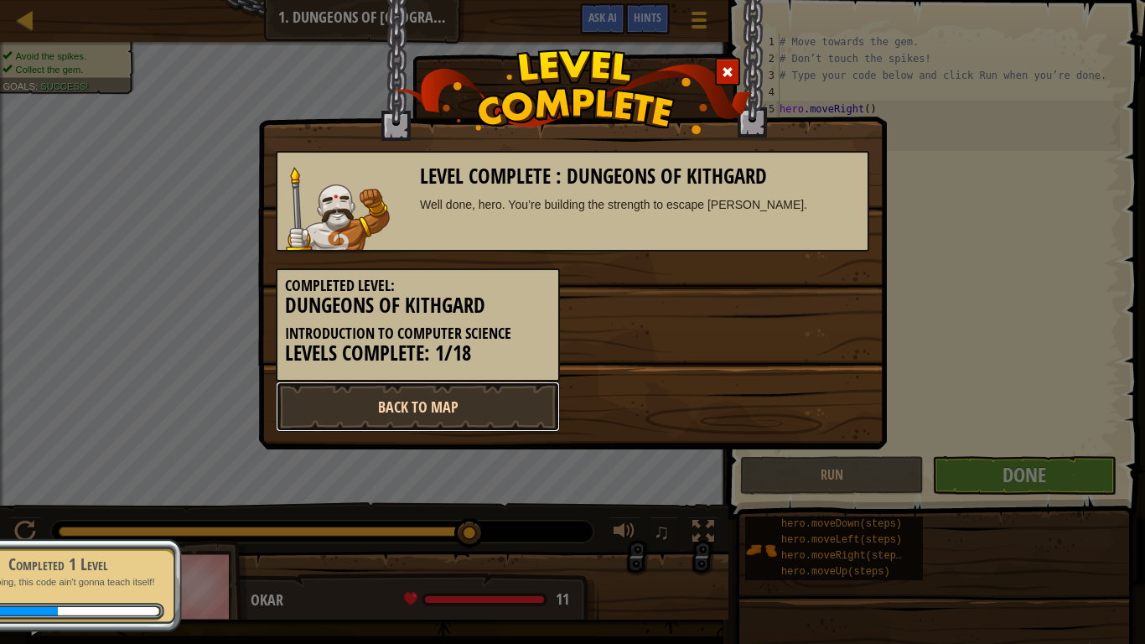
click at [508, 421] on link "Back to Map" at bounding box center [418, 406] width 284 height 50
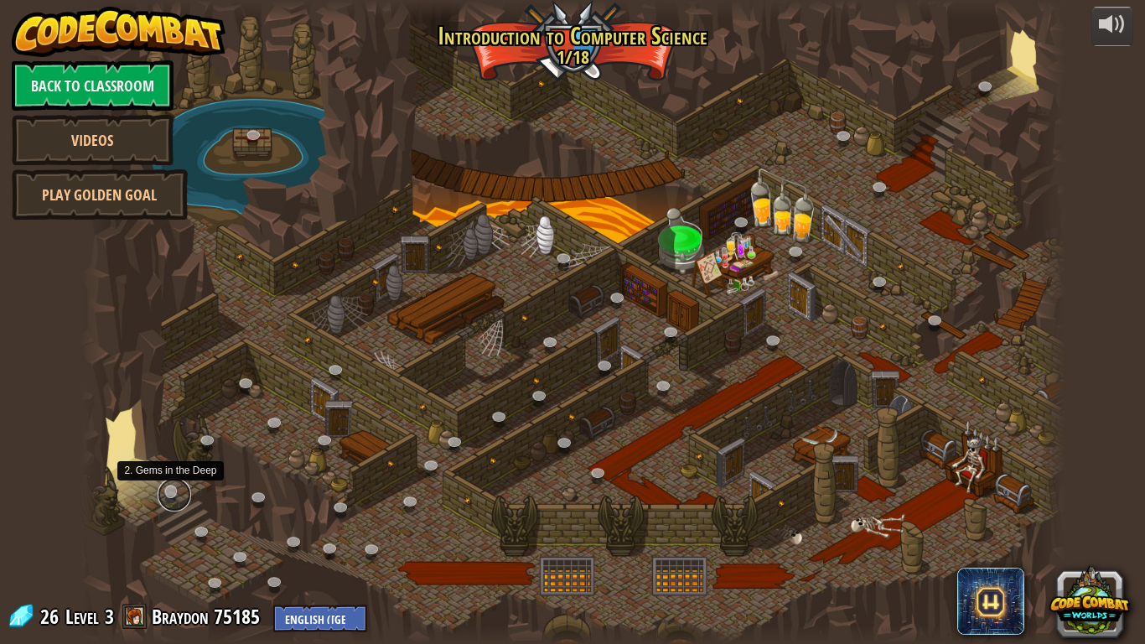
click at [174, 487] on link at bounding box center [175, 495] width 34 height 34
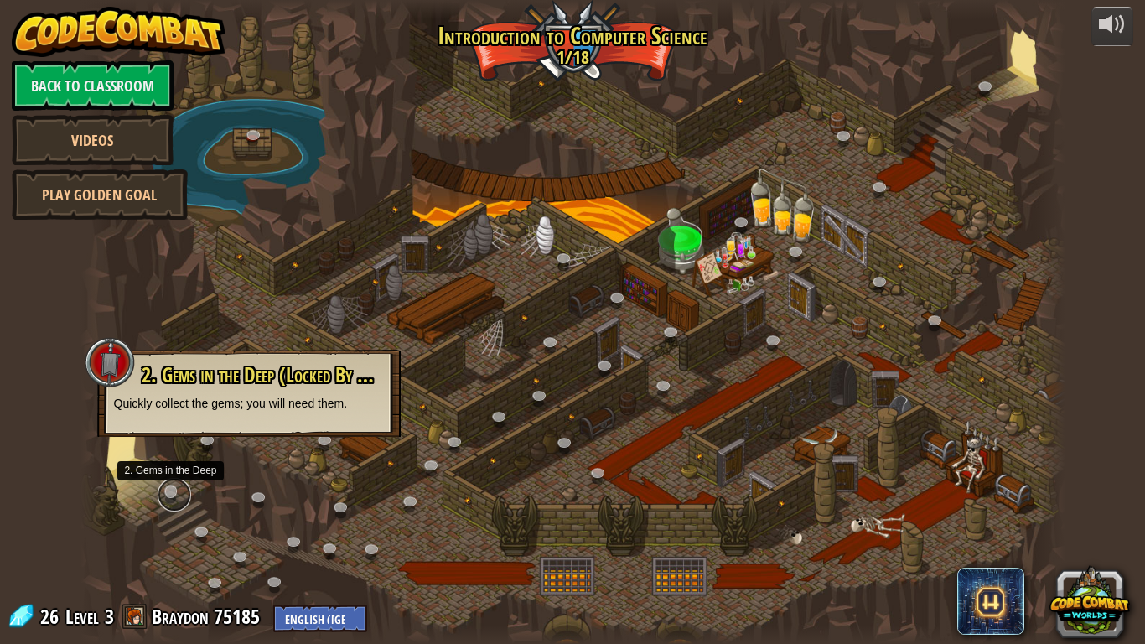
click at [174, 487] on link at bounding box center [175, 495] width 34 height 34
click at [140, 472] on link at bounding box center [139, 470] width 34 height 34
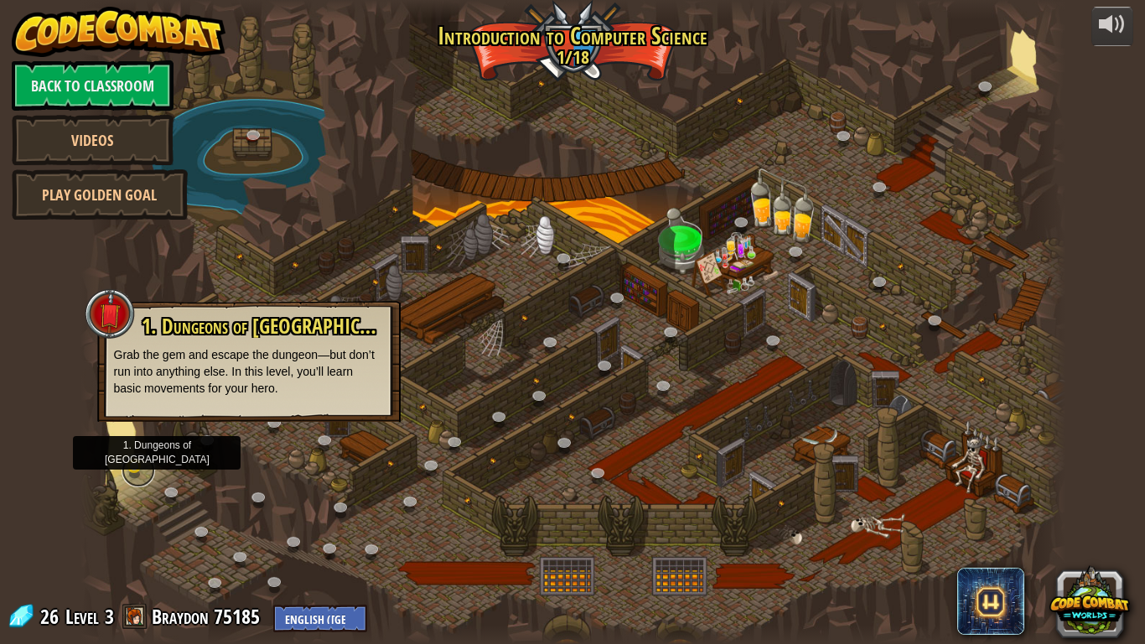
click at [138, 468] on link at bounding box center [139, 470] width 34 height 34
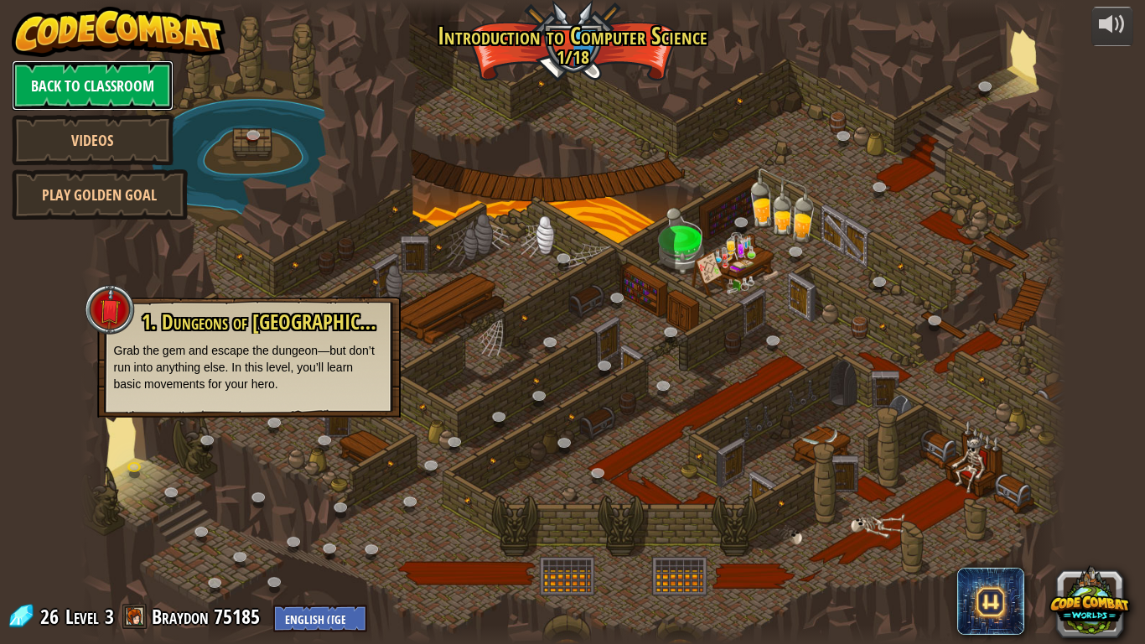
click at [137, 85] on link "Back to Classroom" at bounding box center [93, 85] width 162 height 50
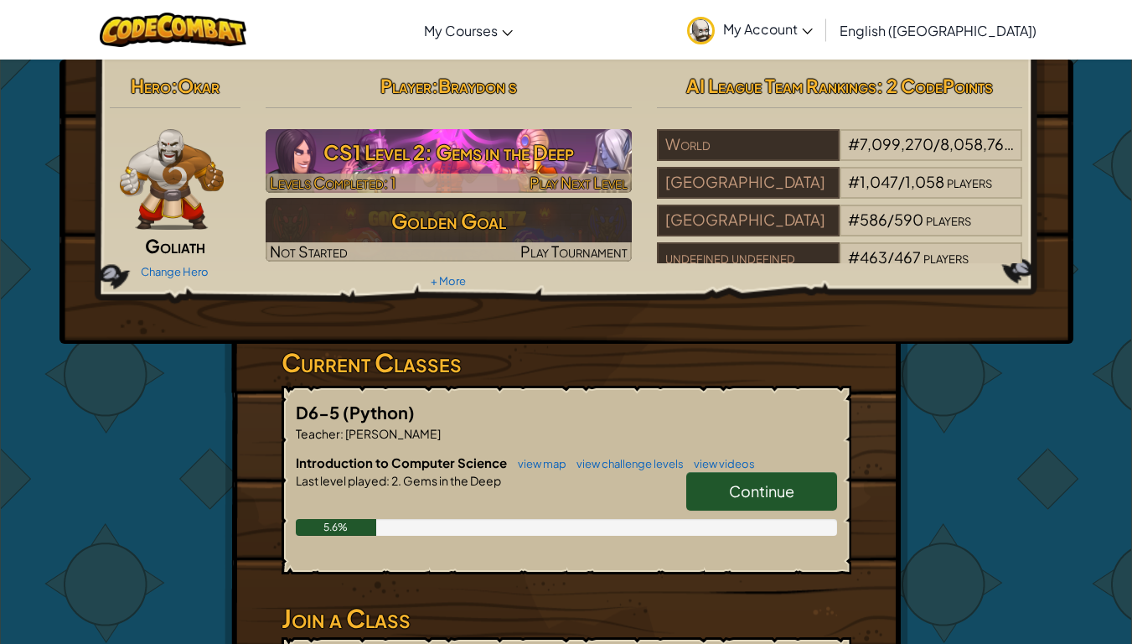
click at [505, 163] on h3 "CS1 Level 2: Gems in the Deep" at bounding box center [449, 152] width 366 height 38
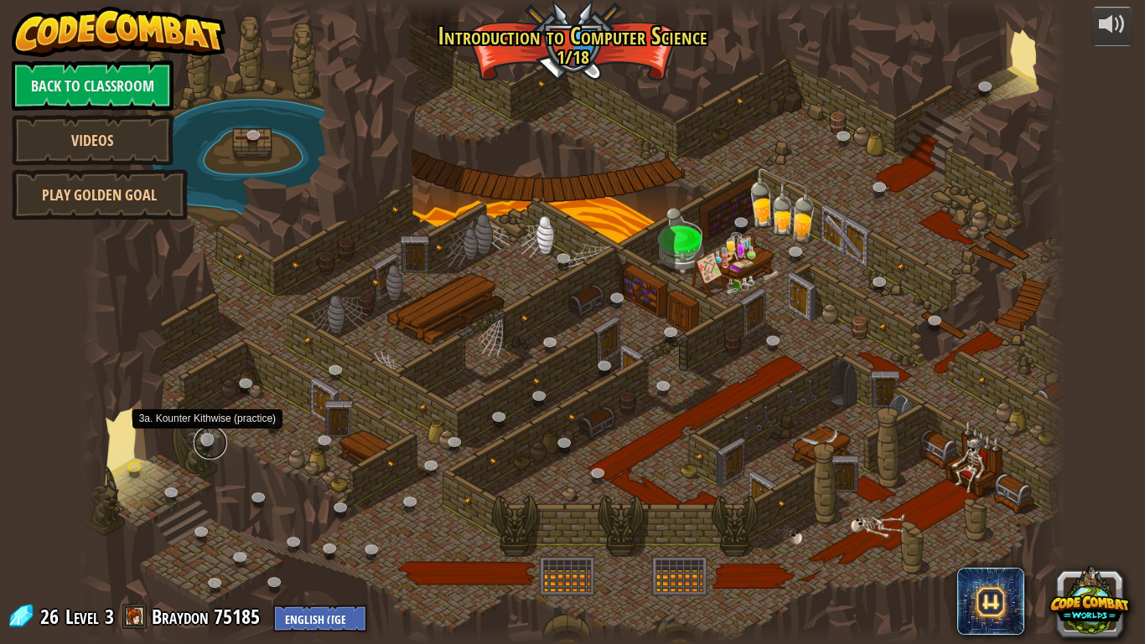
click at [201, 438] on link at bounding box center [211, 443] width 34 height 34
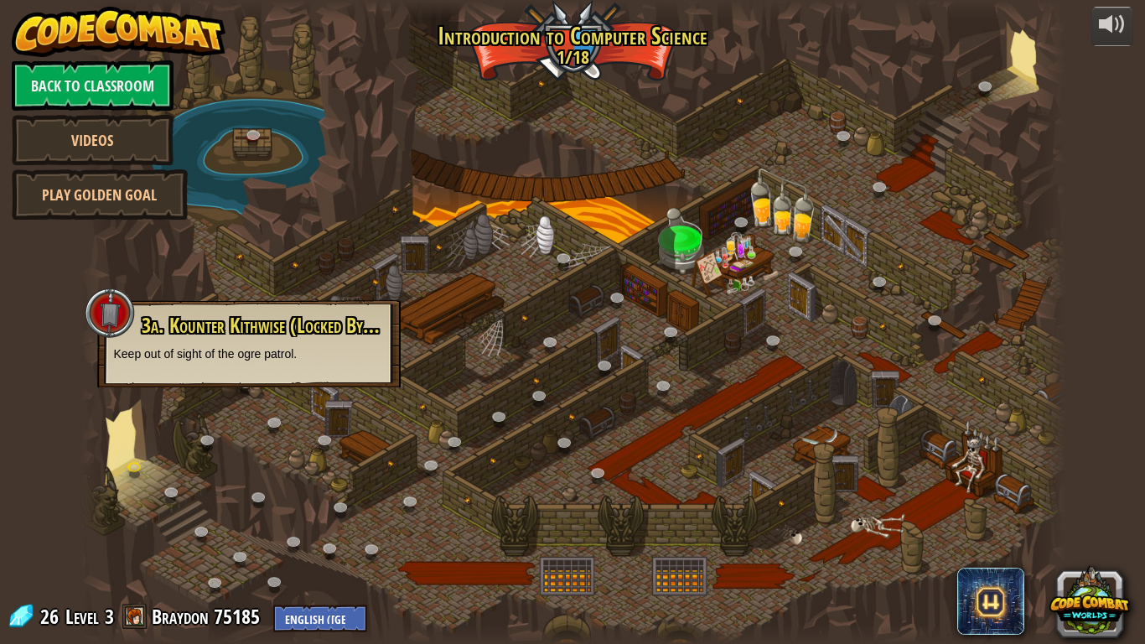
click at [219, 363] on div "3a. Kounter Kithwise (Locked By Teacher) Keep out of sight of the ogre patrol." at bounding box center [248, 343] width 303 height 87
click at [220, 344] on div "3a. Kounter Kithwise (Locked By Teacher) Keep out of sight of the ogre patrol." at bounding box center [249, 338] width 270 height 48
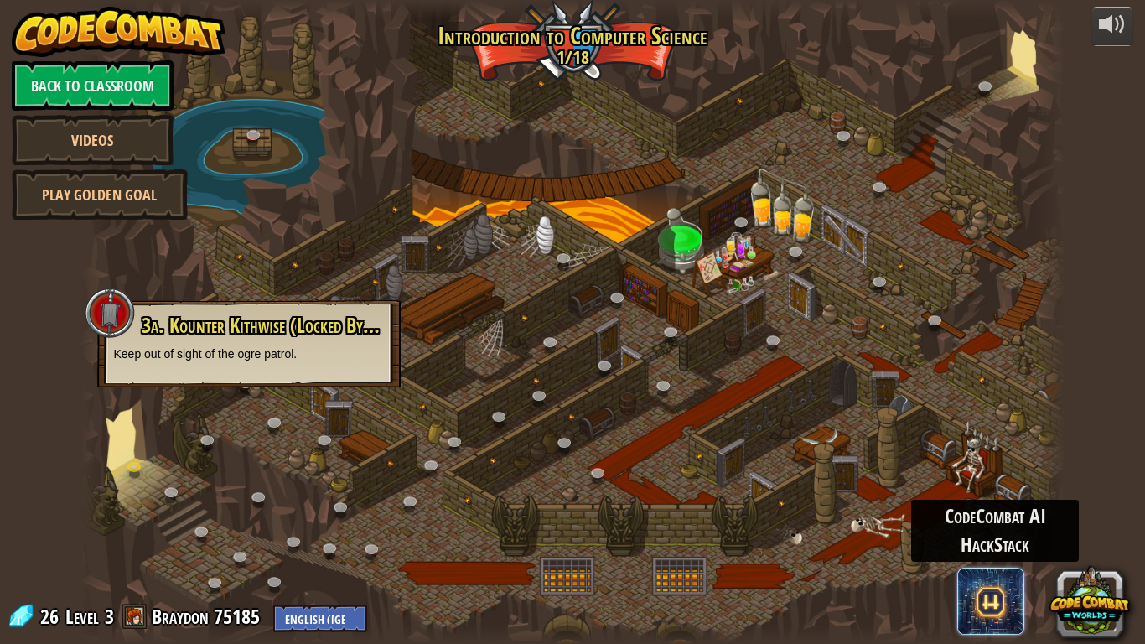
click at [974, 512] on span at bounding box center [990, 600] width 67 height 67
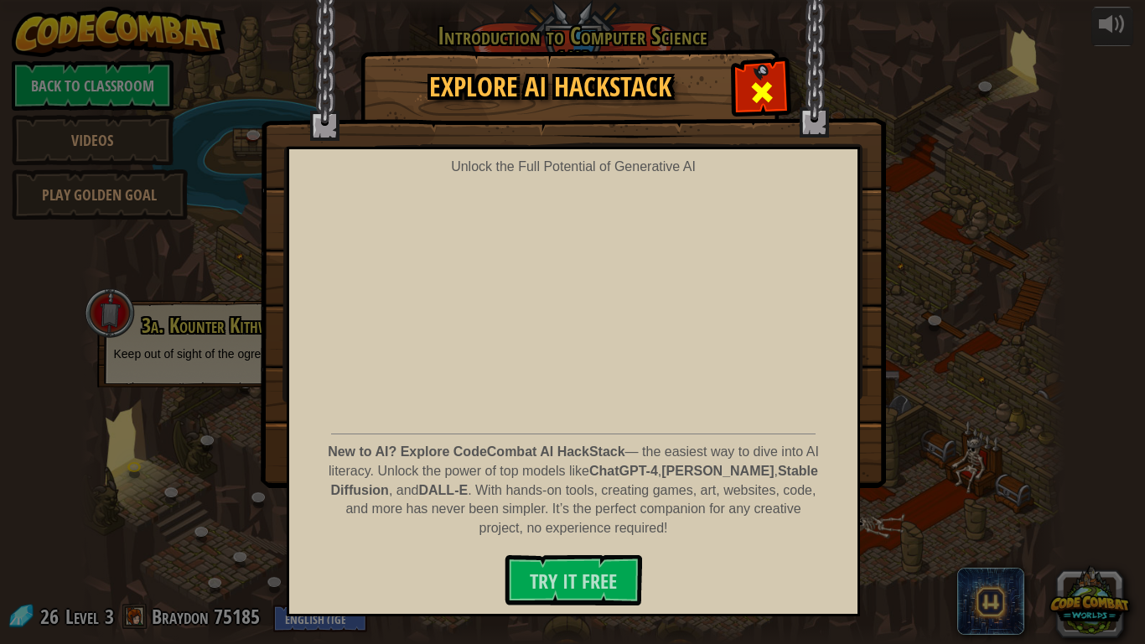
click at [759, 97] on span at bounding box center [762, 92] width 27 height 27
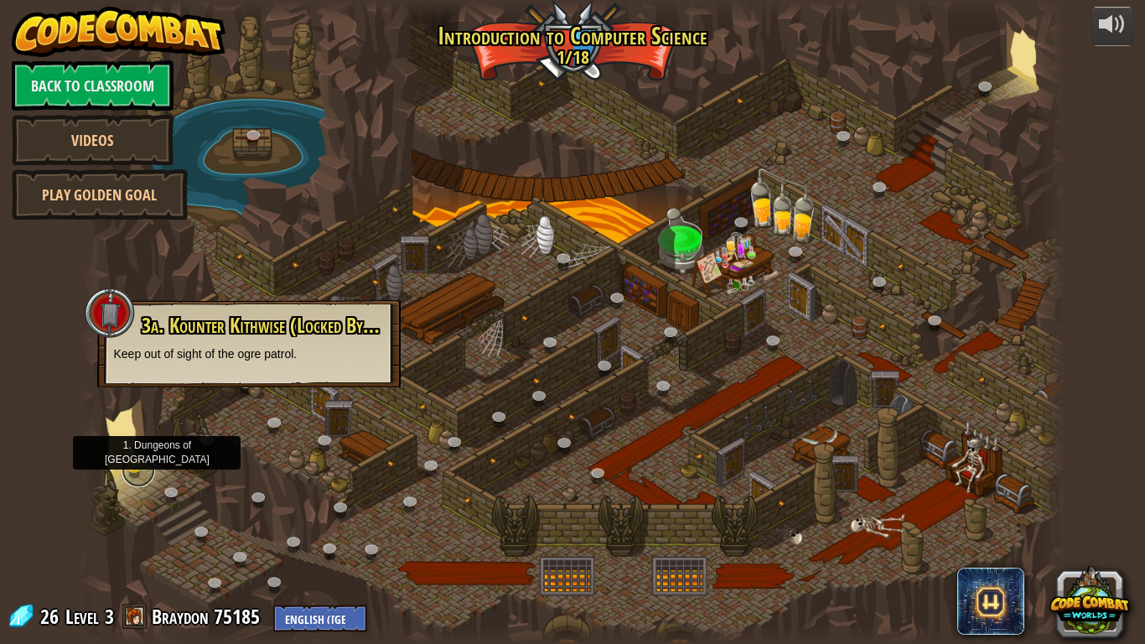
click at [129, 460] on link at bounding box center [139, 470] width 34 height 34
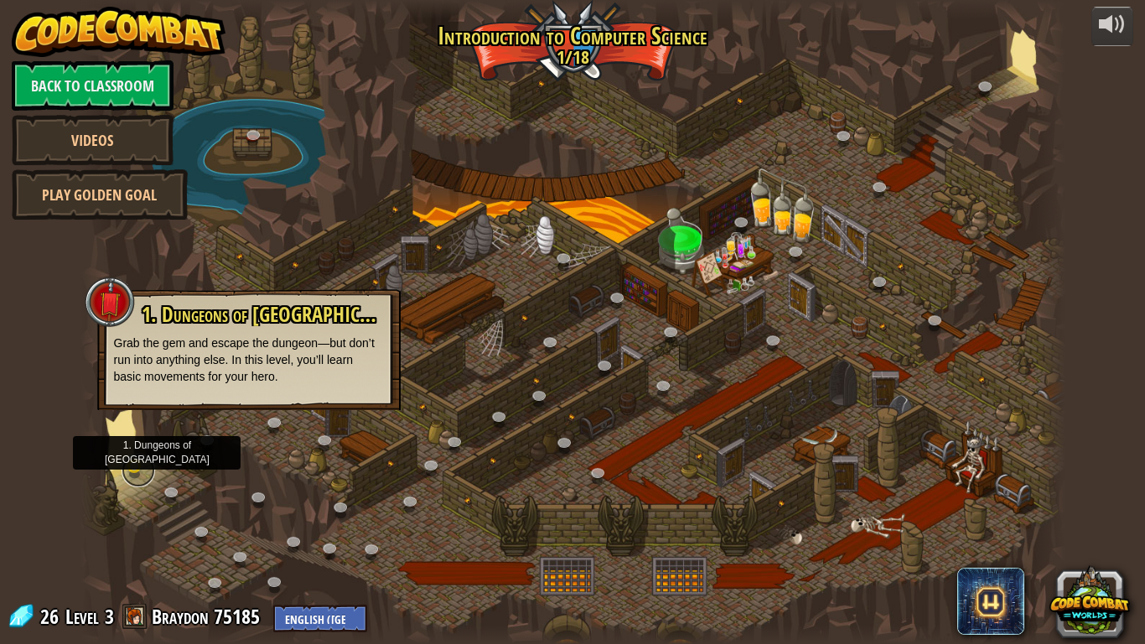
click at [129, 460] on link at bounding box center [139, 470] width 34 height 34
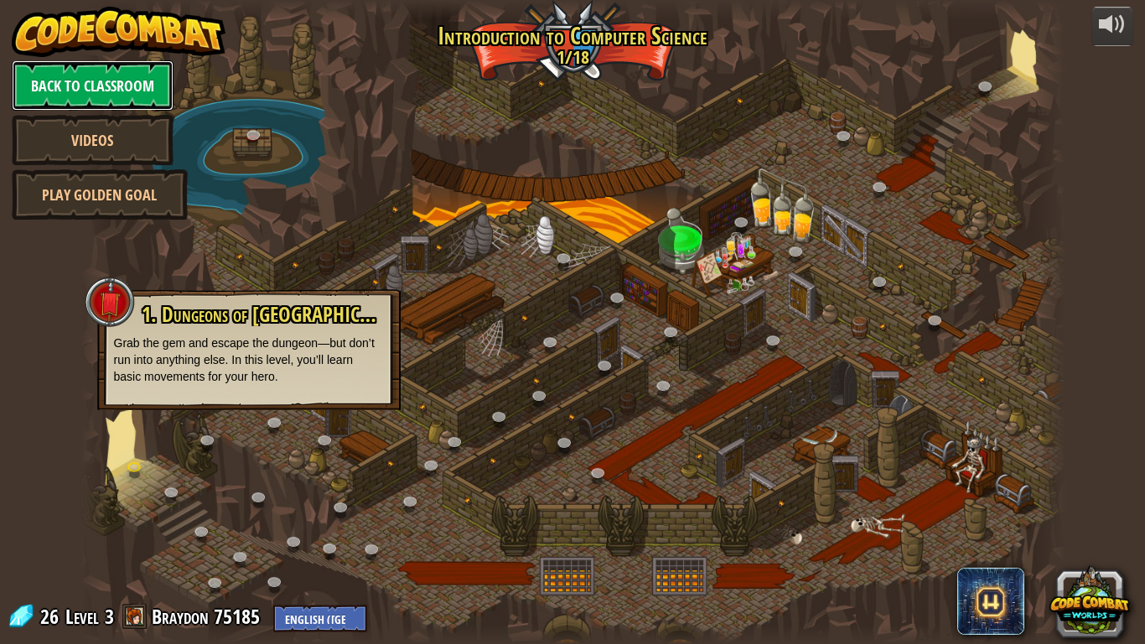
click at [106, 87] on link "Back to Classroom" at bounding box center [93, 85] width 162 height 50
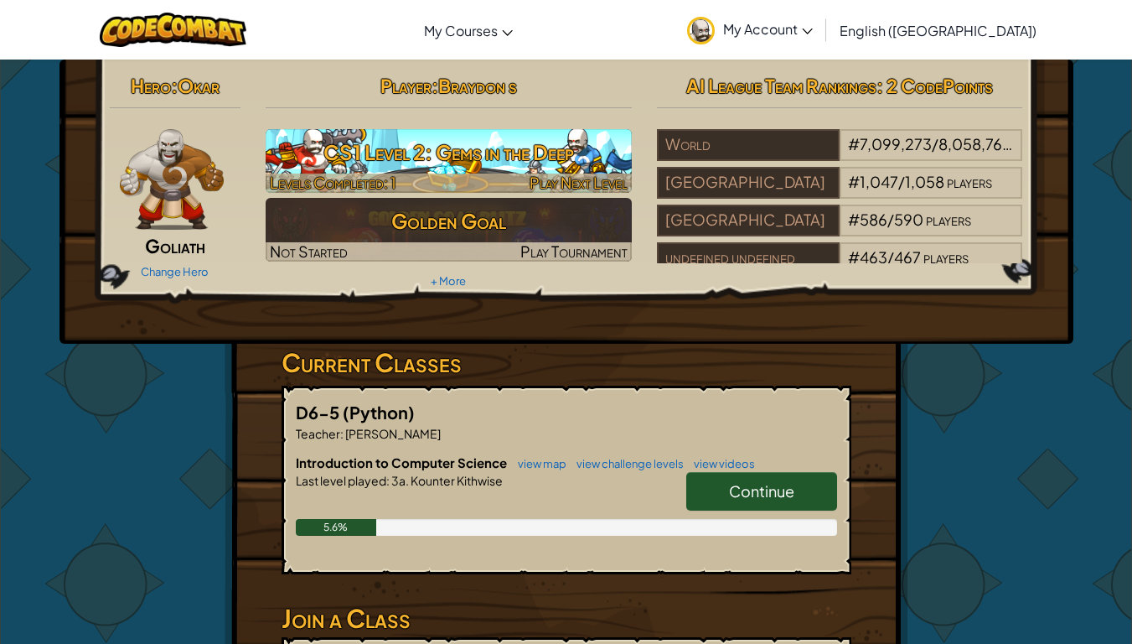
click at [318, 173] on span "Levels Completed: 1" at bounding box center [333, 182] width 127 height 19
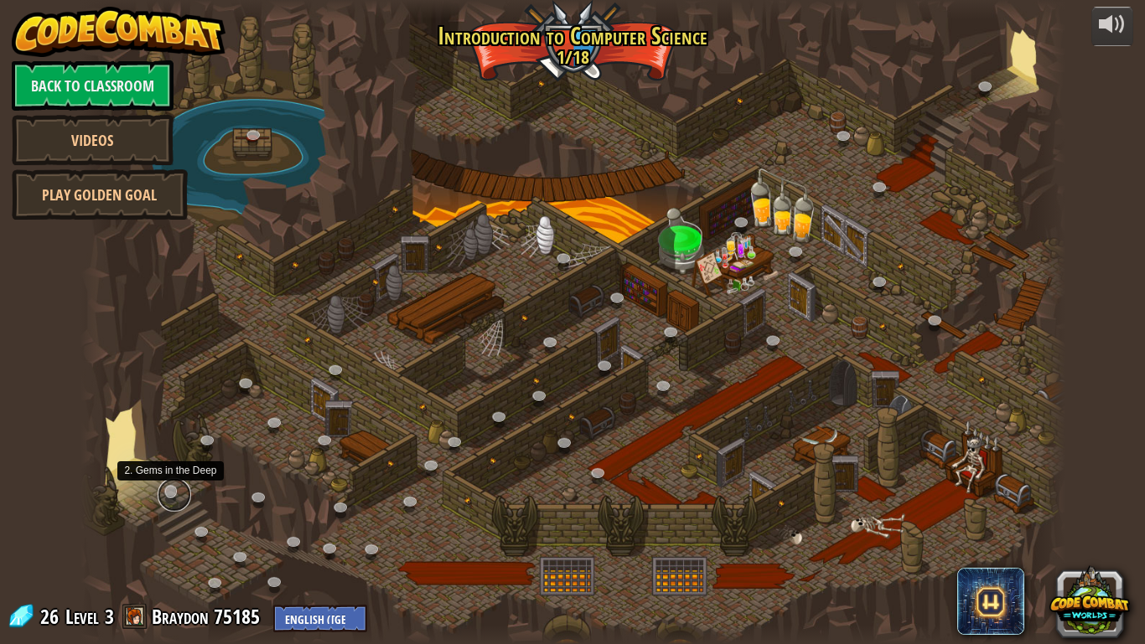
click at [168, 488] on link at bounding box center [175, 495] width 34 height 34
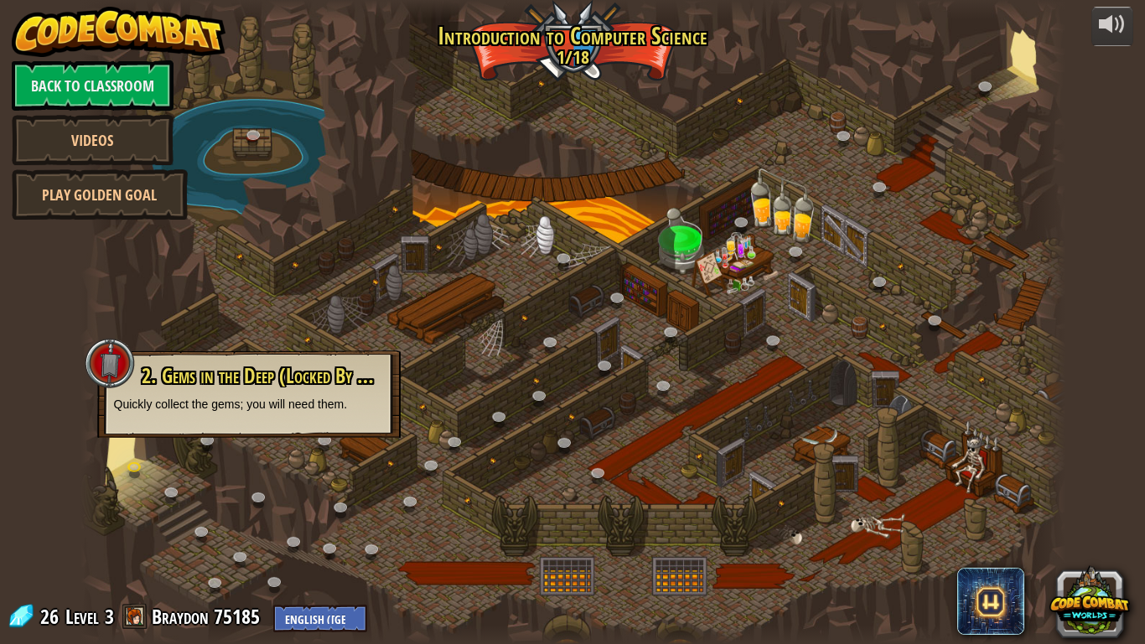
click at [357, 386] on span "2. Gems in the Deep (Locked By Teacher)" at bounding box center [278, 375] width 273 height 28
click at [165, 202] on link "Play Golden Goal" at bounding box center [100, 194] width 176 height 50
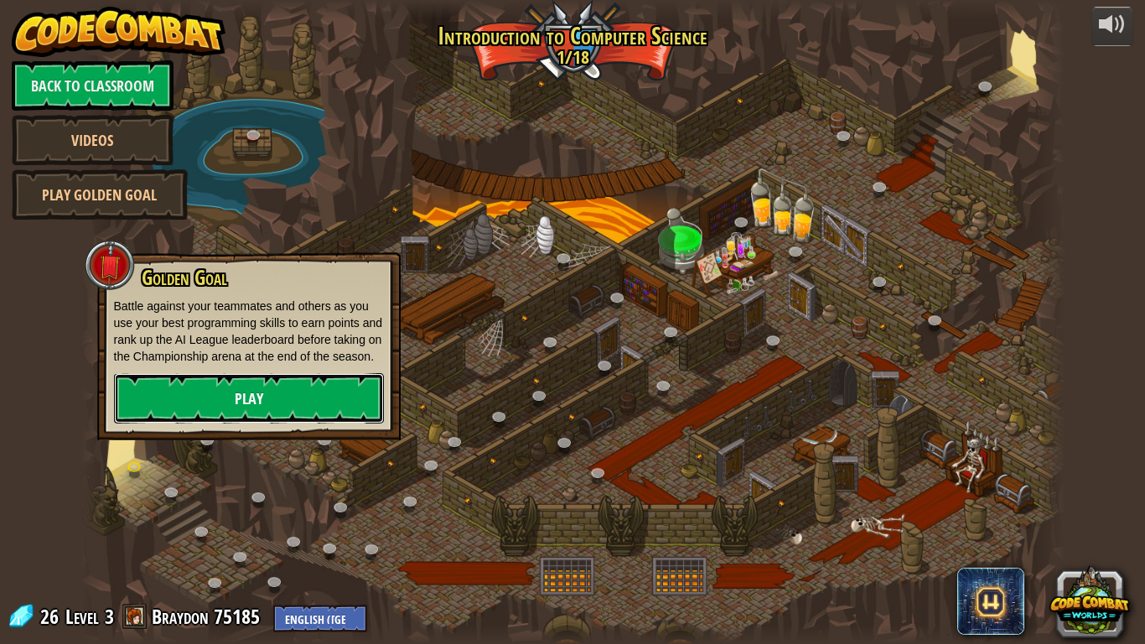
click at [308, 381] on link "Play" at bounding box center [249, 398] width 270 height 50
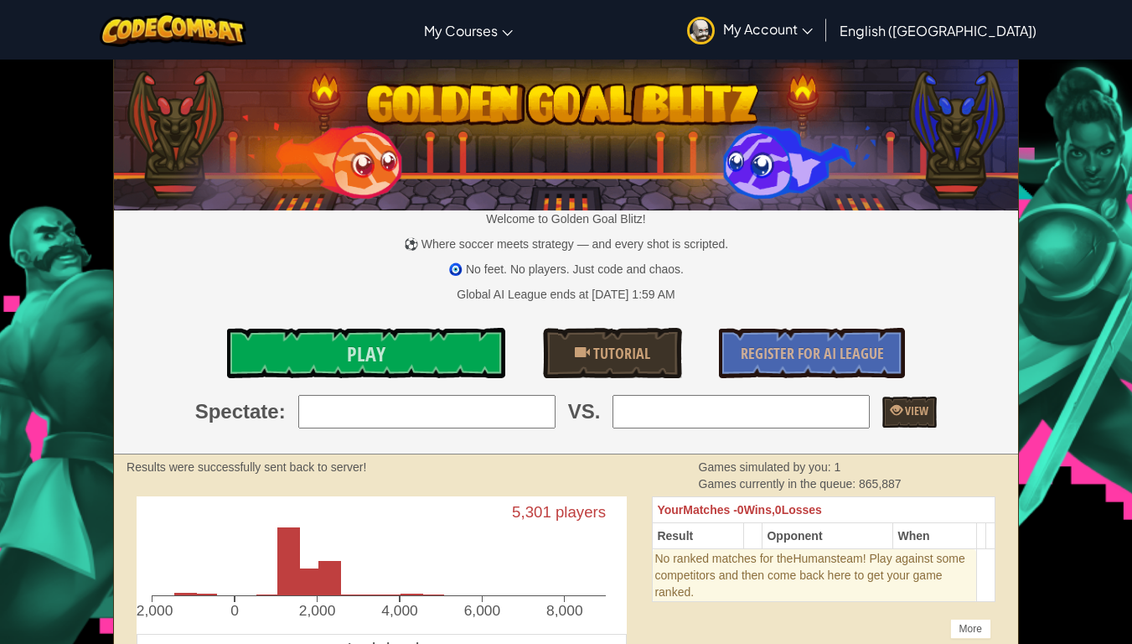
click at [427, 425] on input "search" at bounding box center [426, 412] width 257 height 34
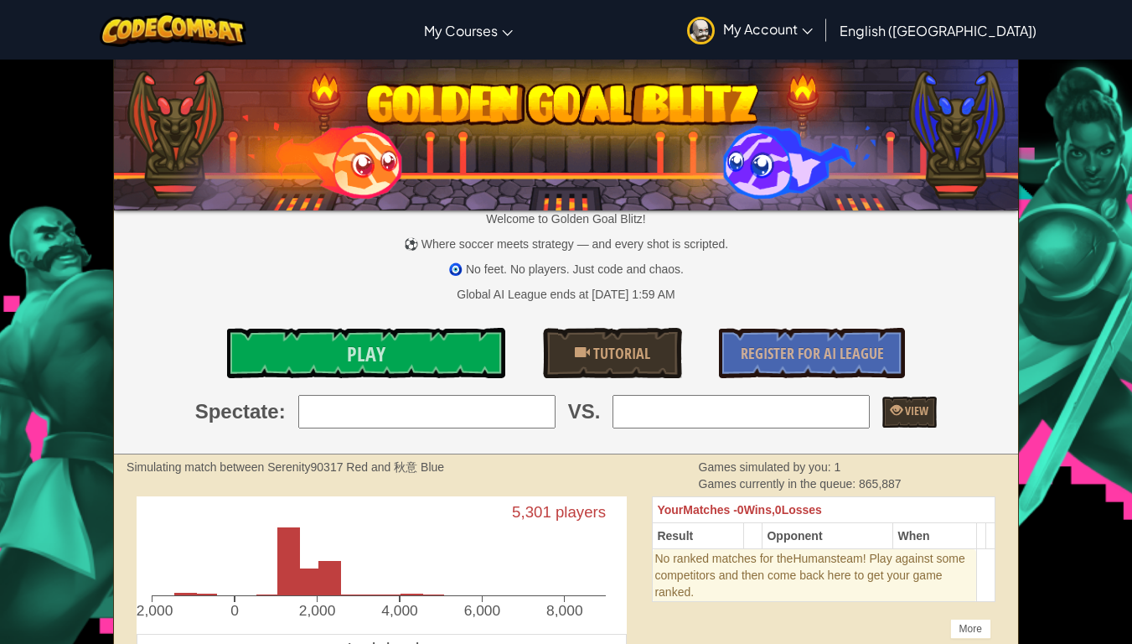
drag, startPoint x: 664, startPoint y: 224, endPoint x: 873, endPoint y: 85, distance: 251.1
drag, startPoint x: 873, startPoint y: 85, endPoint x: 657, endPoint y: 198, distance: 243.7
click at [657, 198] on img at bounding box center [566, 132] width 904 height 158
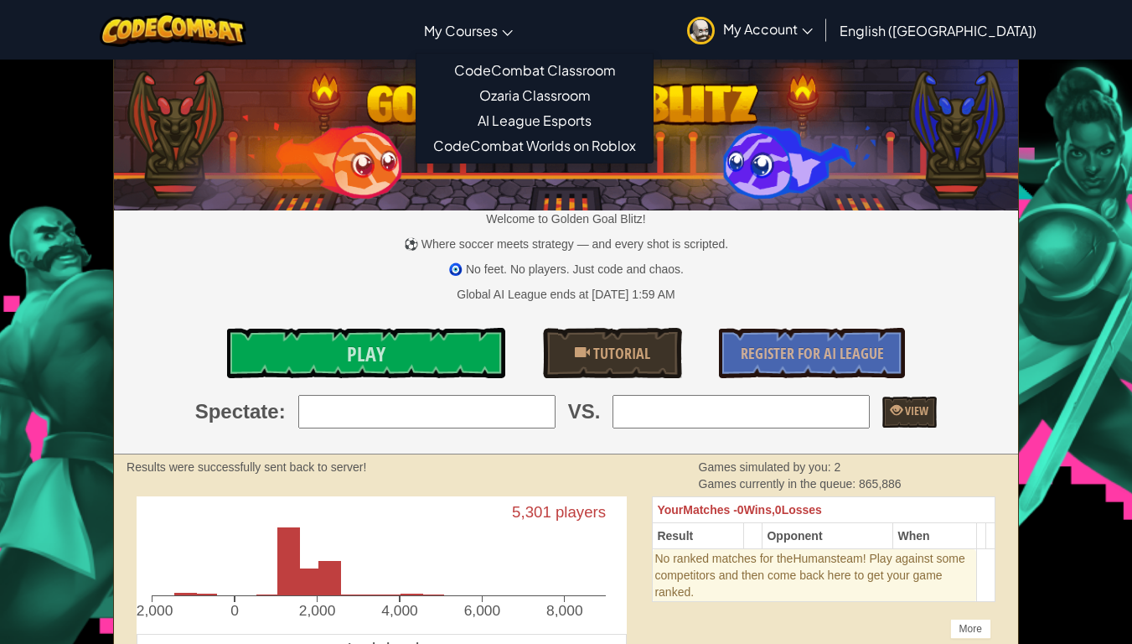
click at [521, 36] on link "My Courses" at bounding box center [469, 30] width 106 height 45
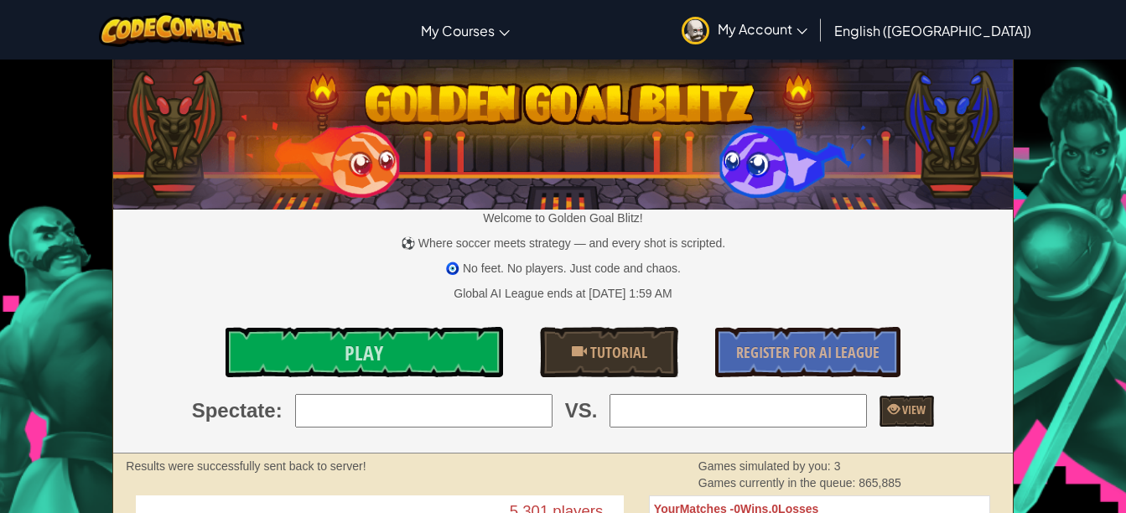
click at [807, 23] on span "My Account" at bounding box center [763, 29] width 90 height 18
